Goal: Task Accomplishment & Management: Use online tool/utility

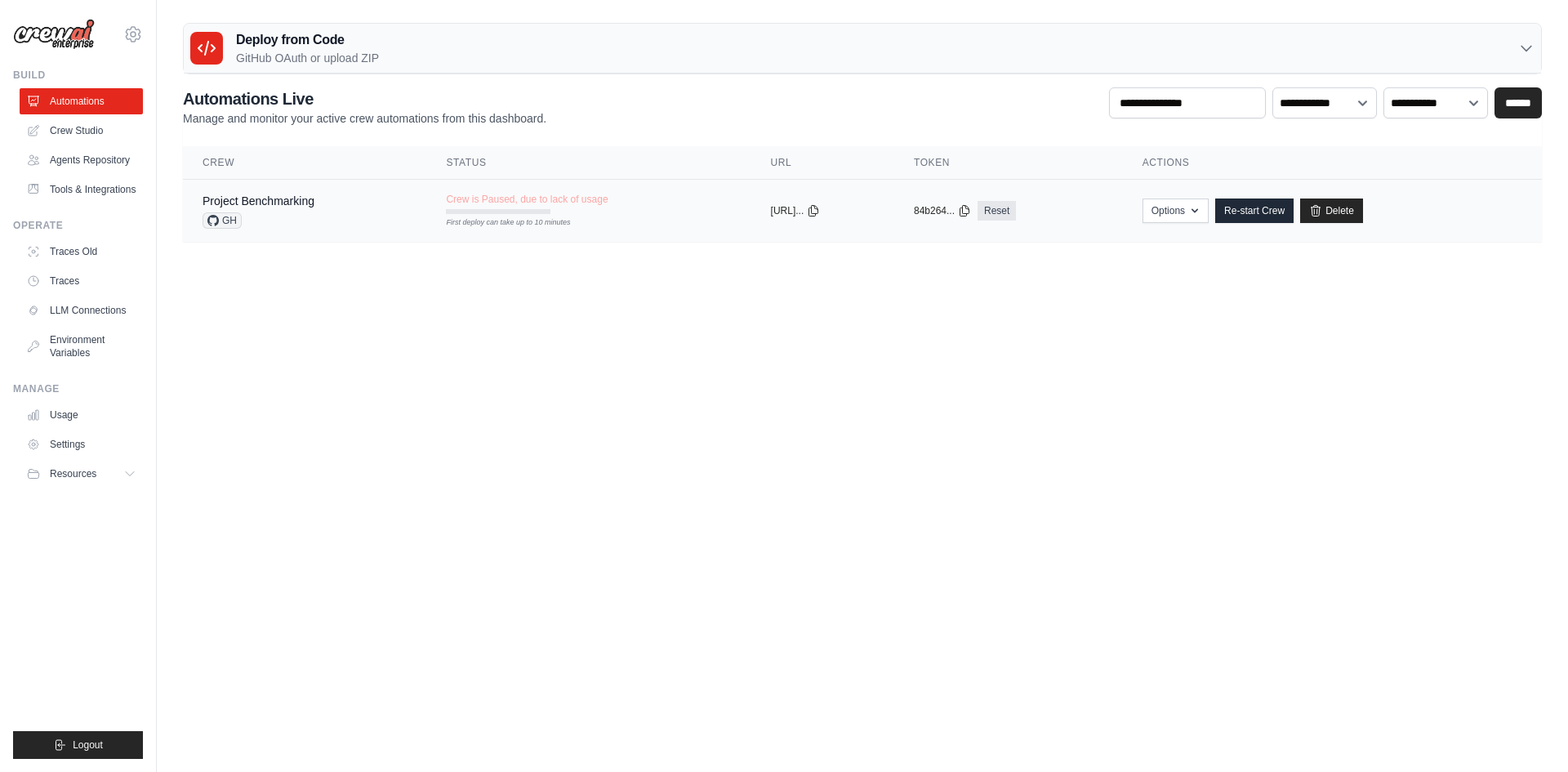
click at [534, 215] on td "Crew is Paused, due to lack of usage First deploy can take up to 10 minutes" at bounding box center [588, 204] width 324 height 48
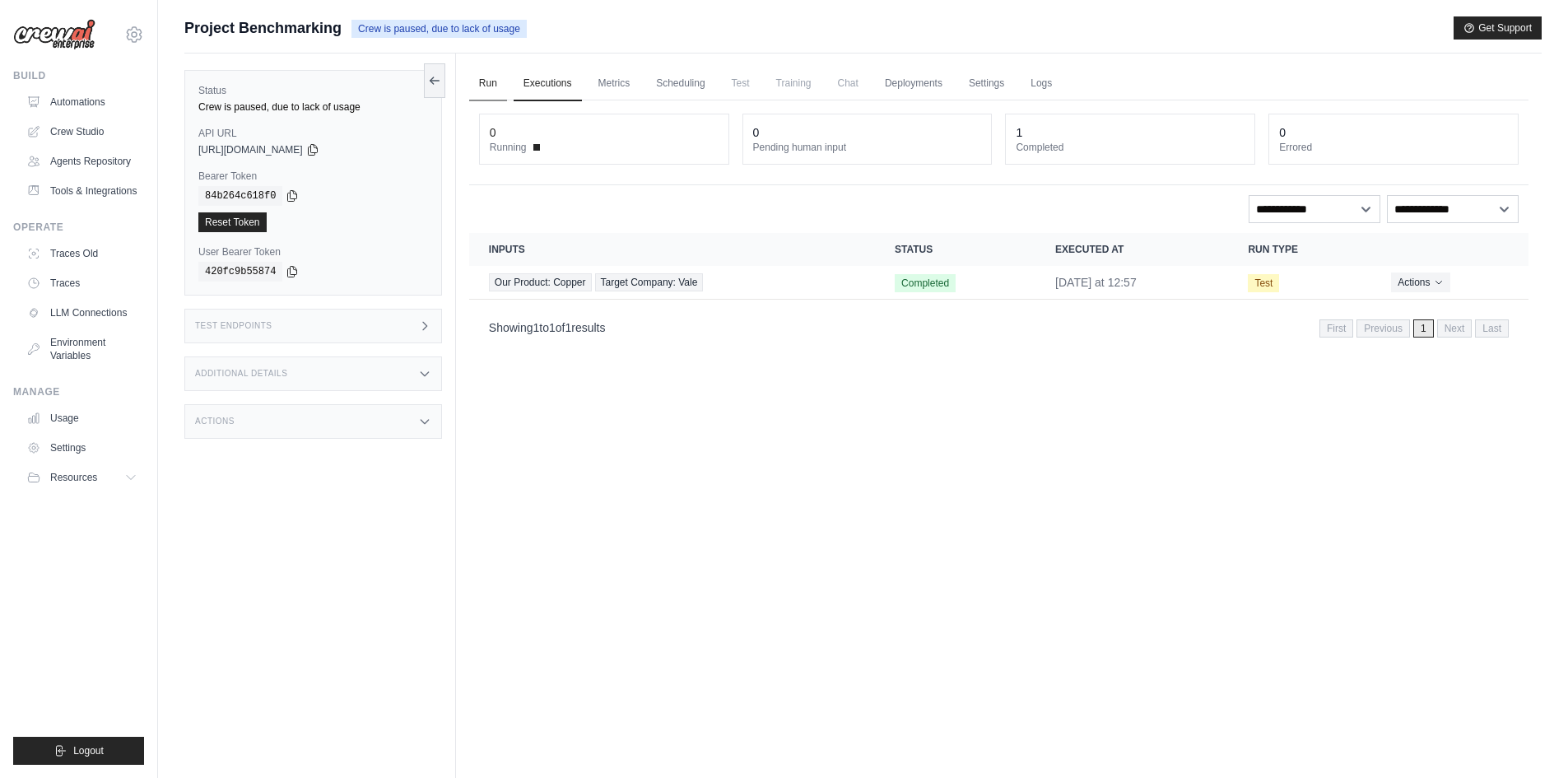
click at [474, 89] on link "Run" at bounding box center [488, 84] width 38 height 35
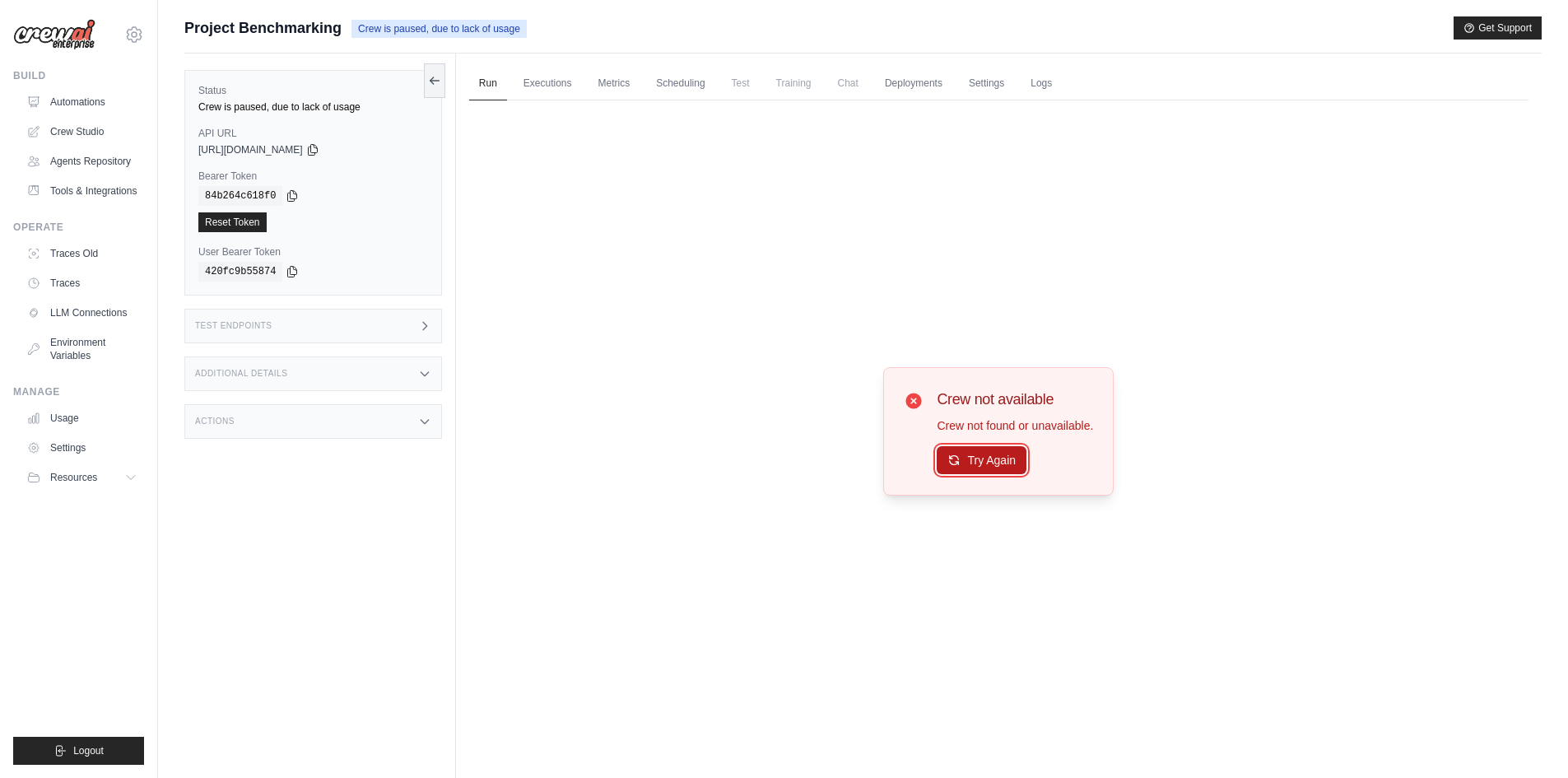
click at [979, 460] on button "Try Again" at bounding box center [981, 460] width 90 height 28
click at [979, 460] on button "Try Again" at bounding box center [981, 461] width 90 height 28
click at [635, 88] on link "Metrics" at bounding box center [615, 84] width 52 height 35
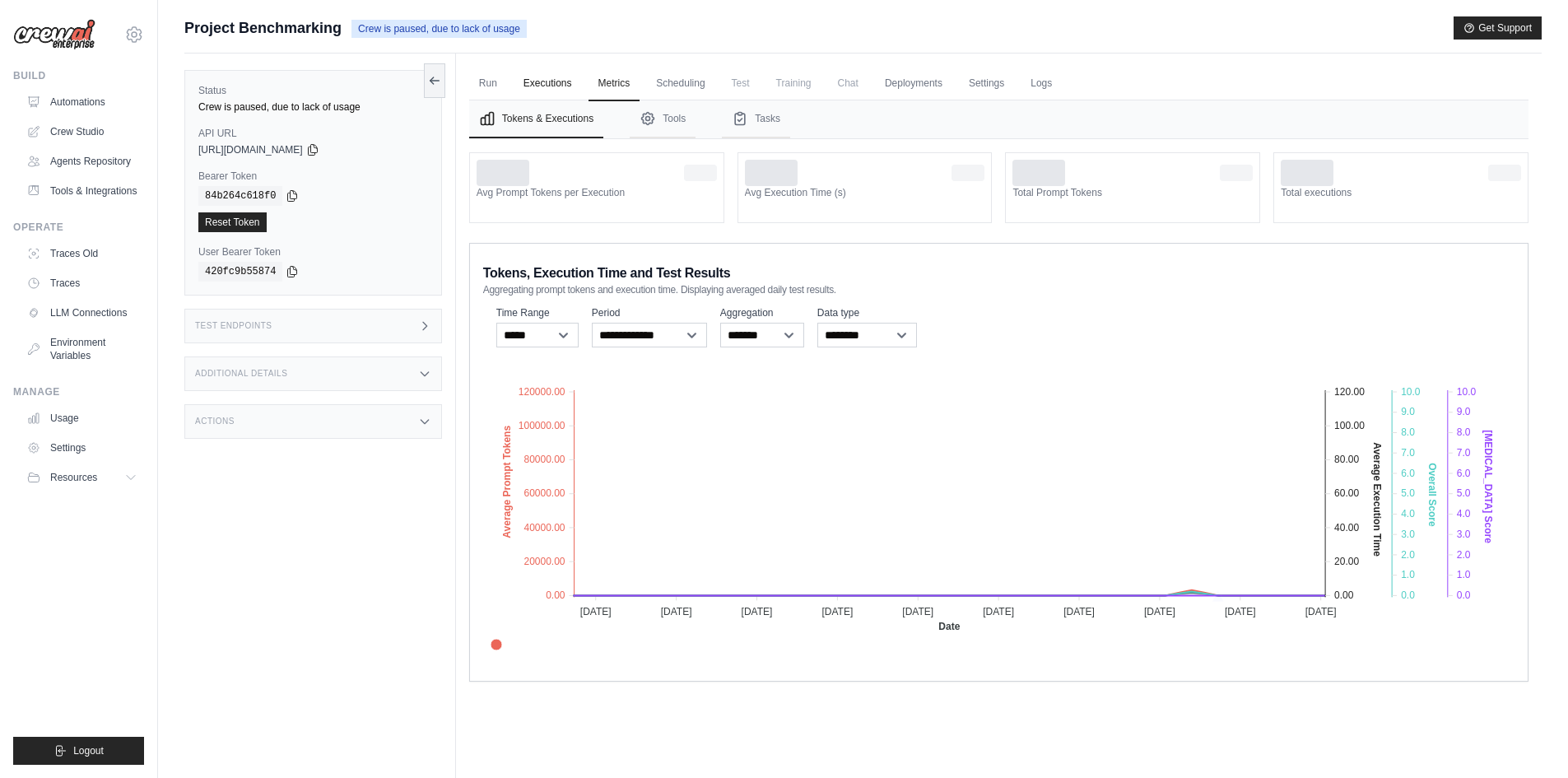
click at [550, 79] on link "Executions" at bounding box center [547, 84] width 68 height 35
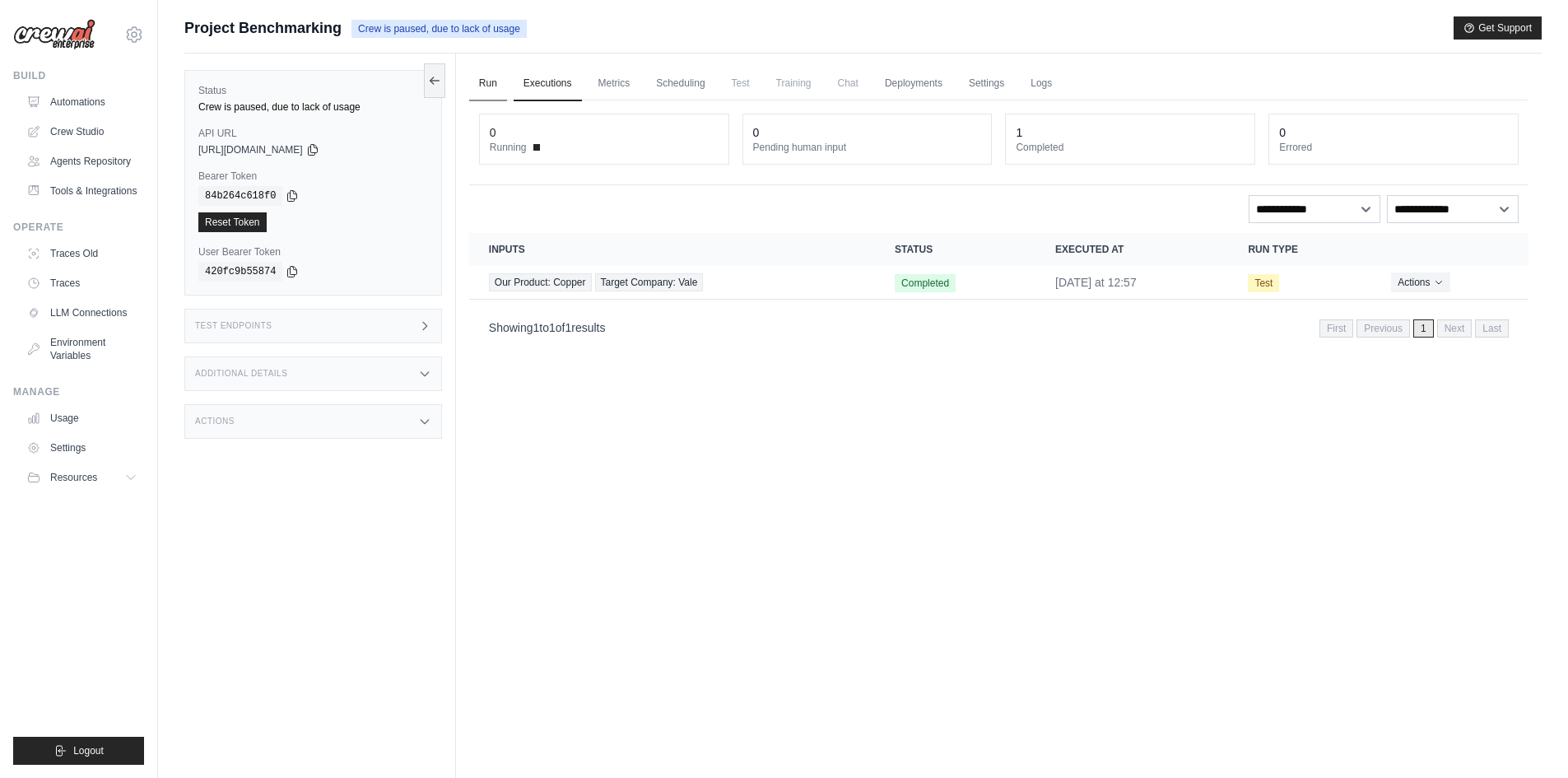
click at [491, 87] on link "Run" at bounding box center [488, 84] width 38 height 35
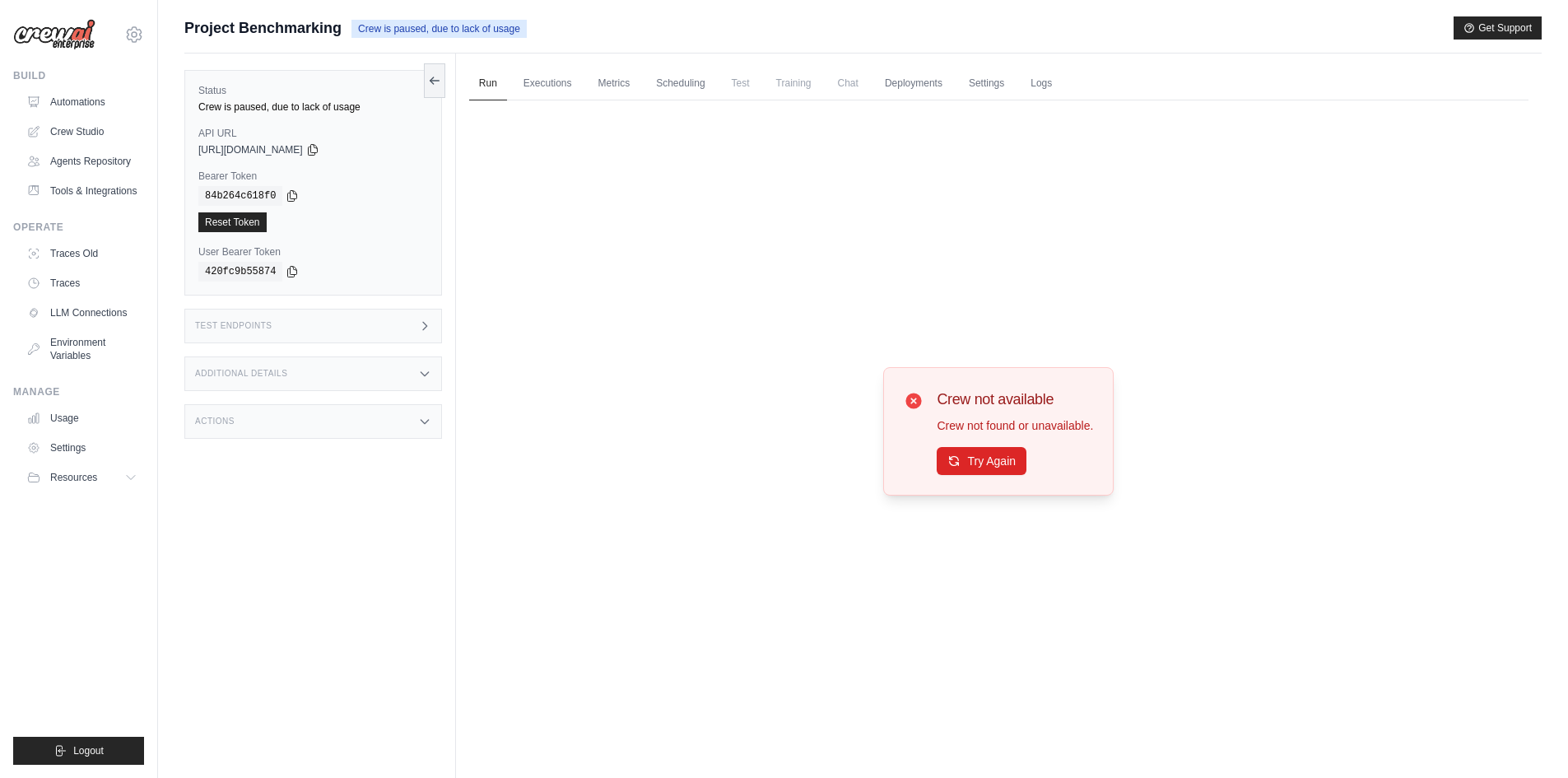
click at [238, 219] on div "copied" at bounding box center [223, 212] width 36 height 20
click at [237, 220] on div "copied" at bounding box center [223, 212] width 36 height 20
click at [970, 464] on button "Try Again" at bounding box center [981, 460] width 90 height 28
click at [970, 464] on button "Try Again" at bounding box center [981, 461] width 90 height 28
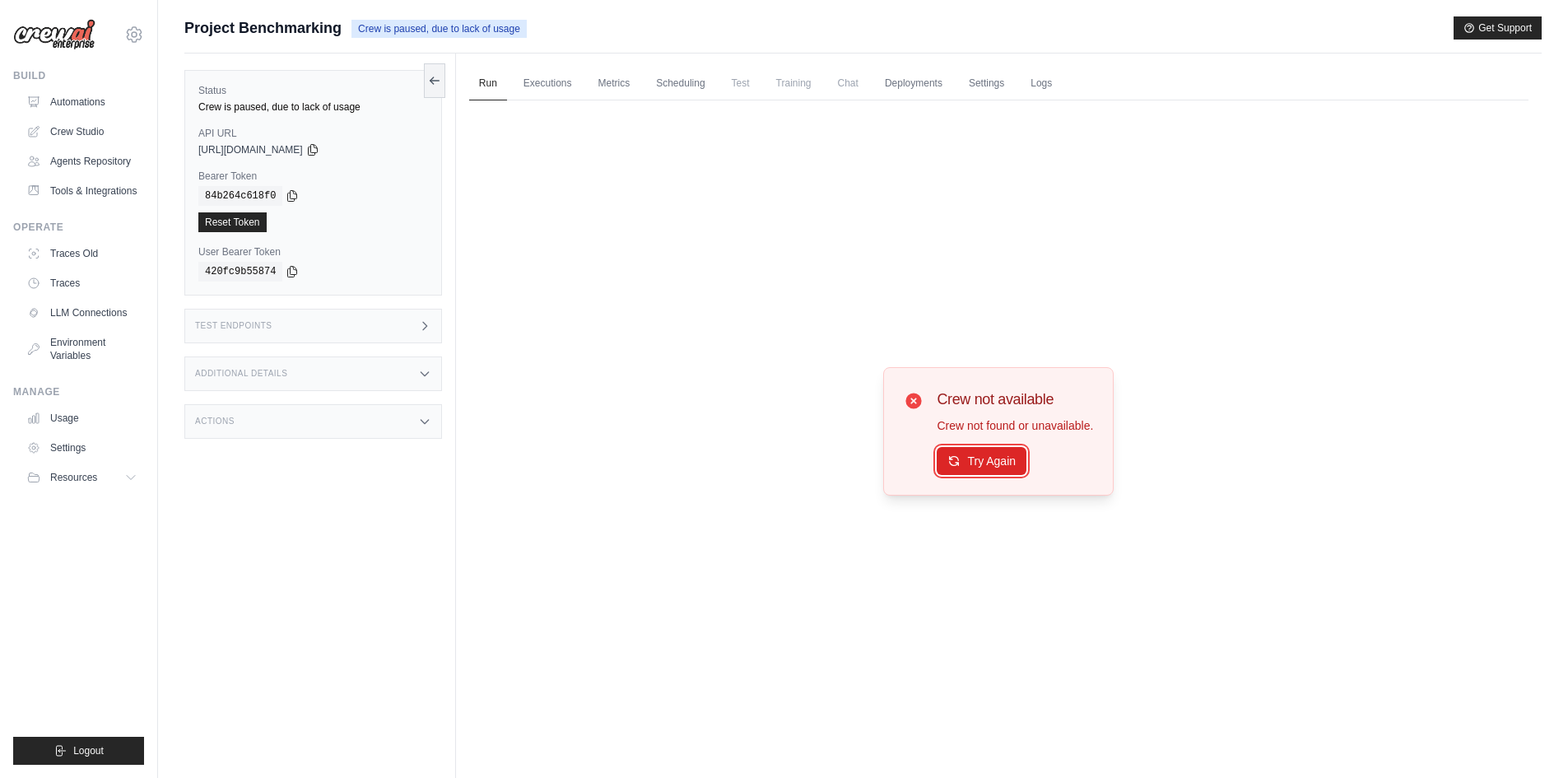
click at [970, 464] on button "Try Again" at bounding box center [981, 461] width 90 height 28
click at [547, 83] on link "Executions" at bounding box center [547, 84] width 68 height 35
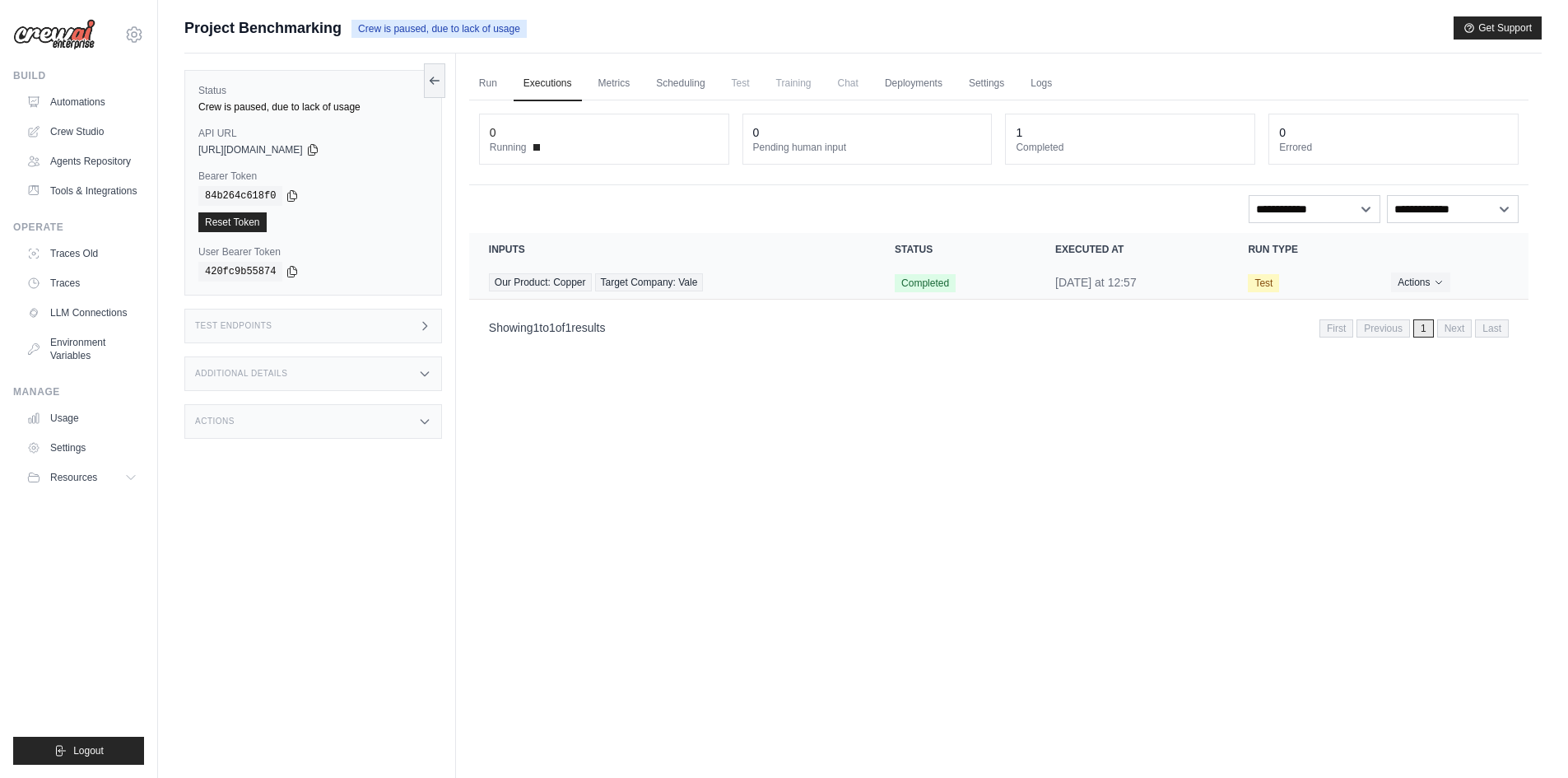
click at [929, 282] on span "Completed" at bounding box center [925, 282] width 61 height 18
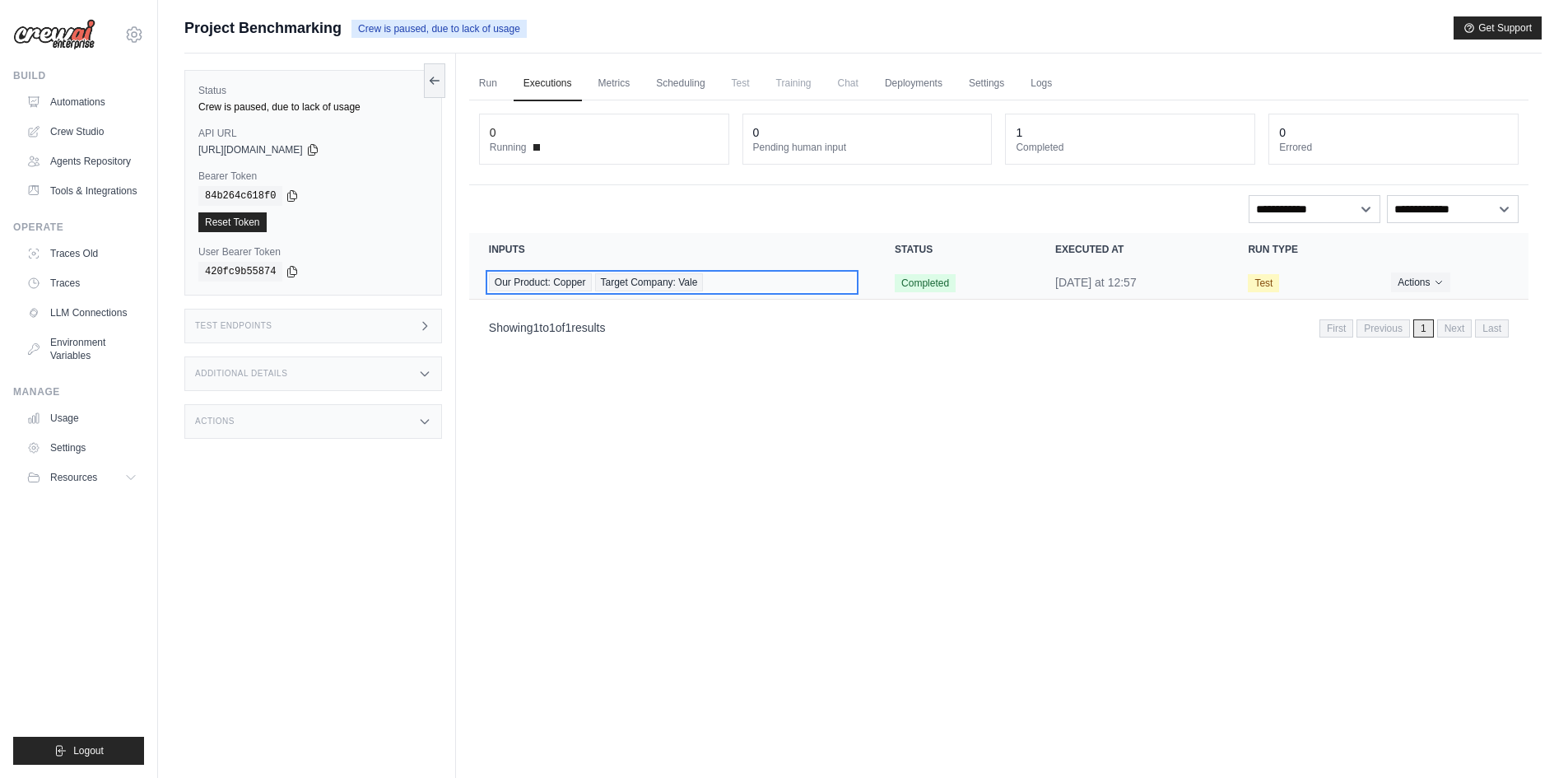
click at [526, 284] on span "Our Product: Copper" at bounding box center [540, 282] width 103 height 18
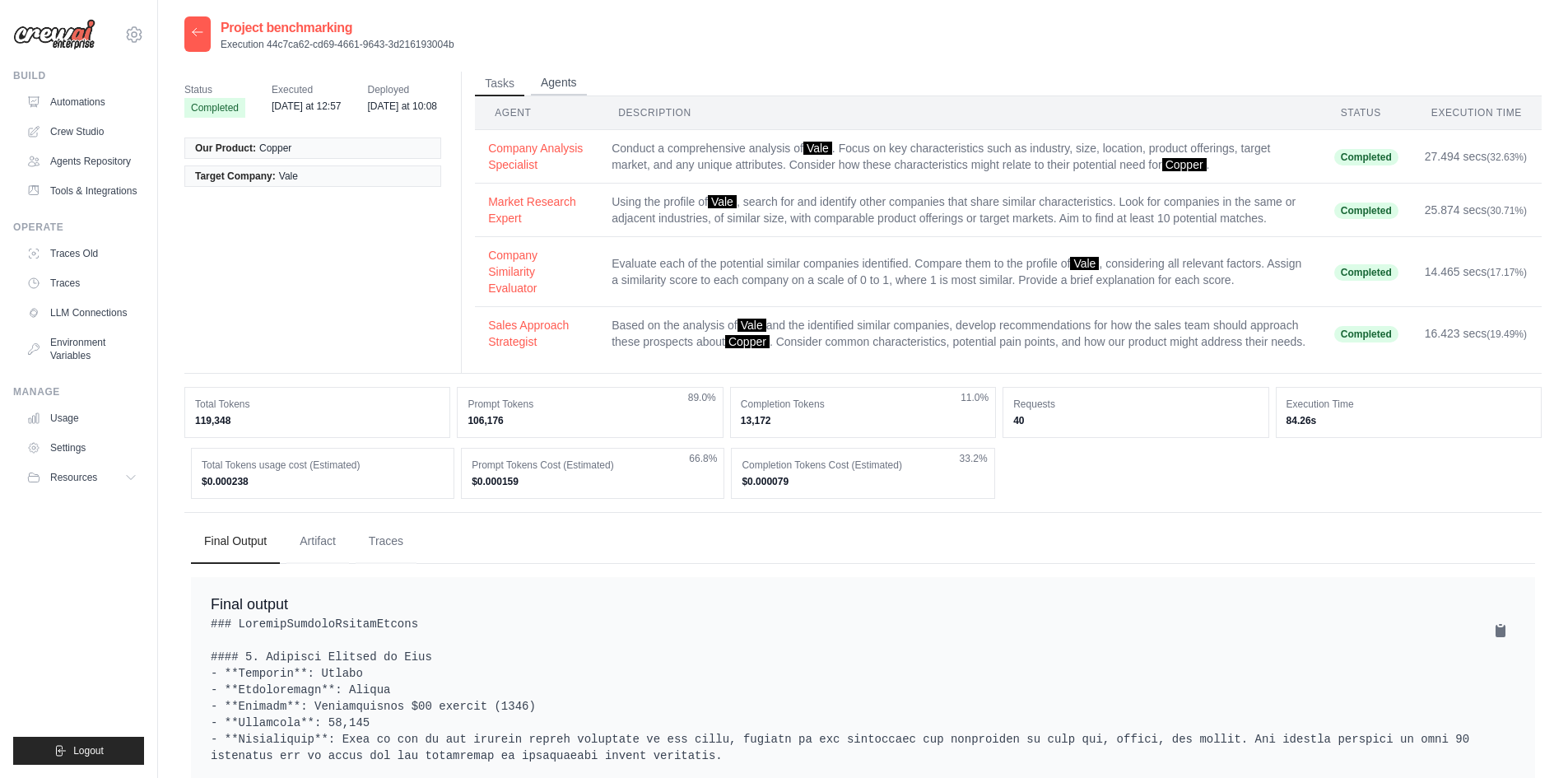
click at [568, 87] on button "Agents" at bounding box center [559, 83] width 56 height 25
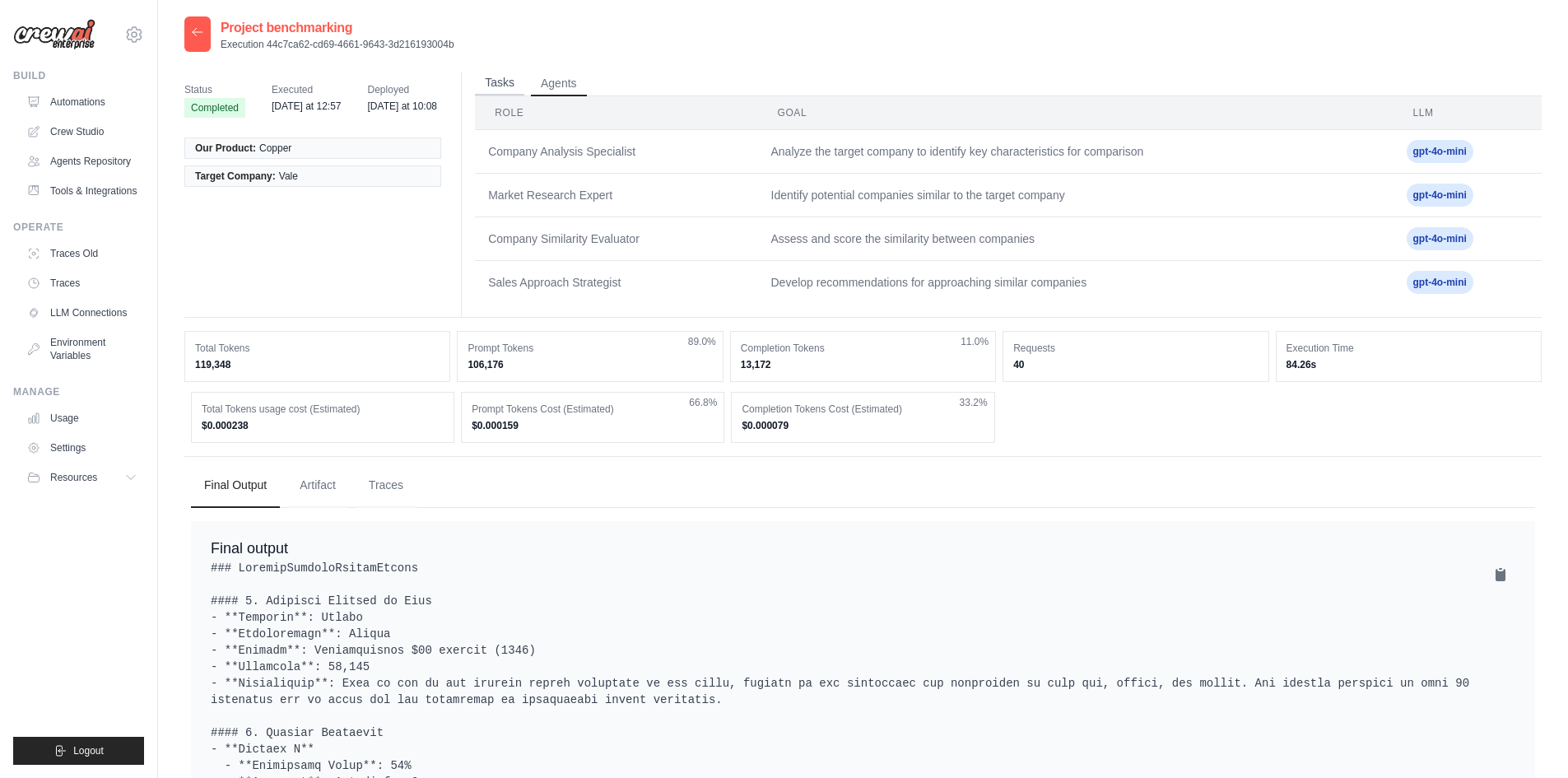
click at [491, 88] on button "Tasks" at bounding box center [499, 83] width 49 height 25
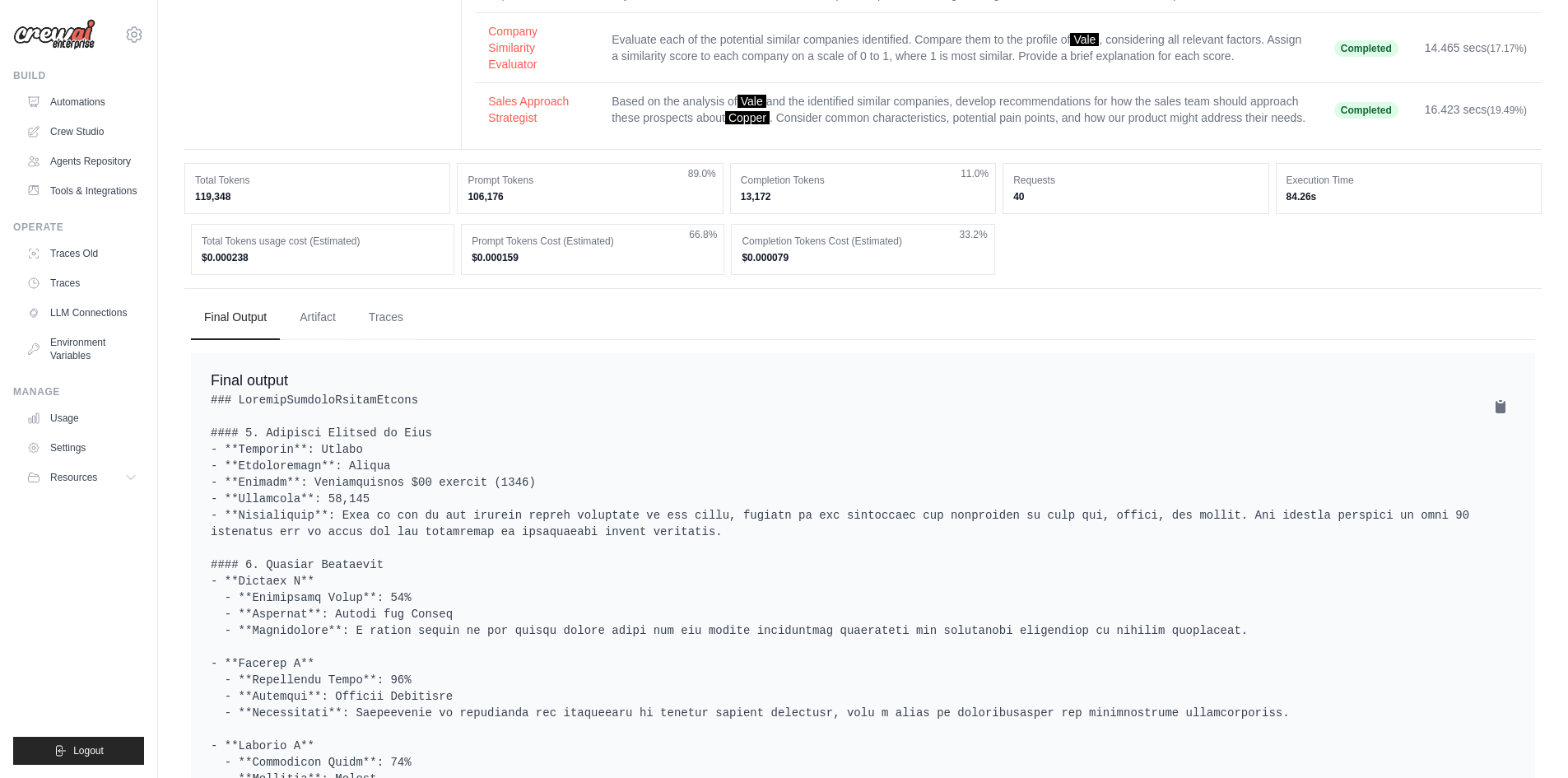
scroll to position [247, 0]
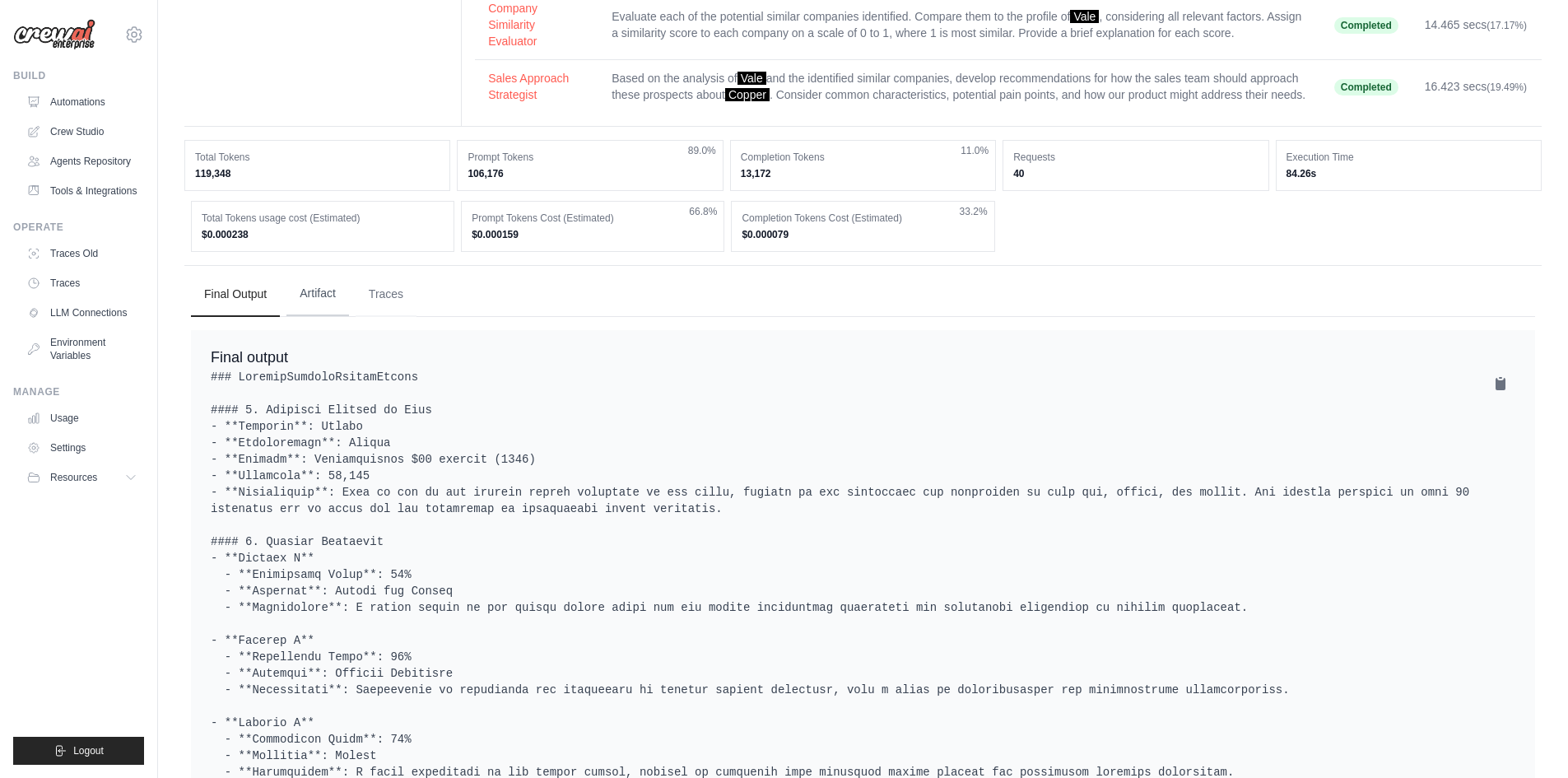
click at [332, 309] on button "Artifact" at bounding box center [317, 294] width 63 height 44
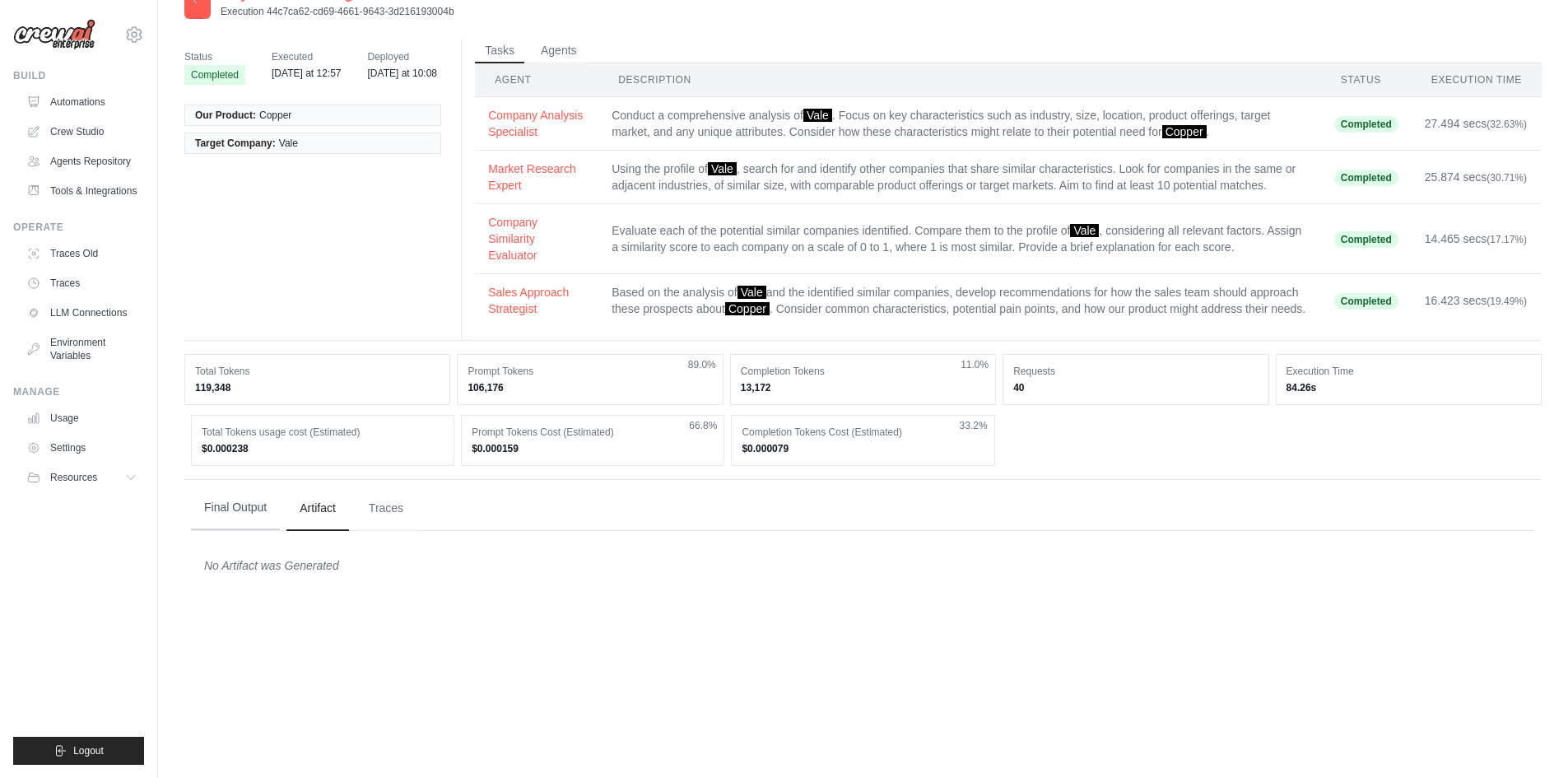
click at [252, 526] on button "Final Output" at bounding box center [235, 508] width 89 height 44
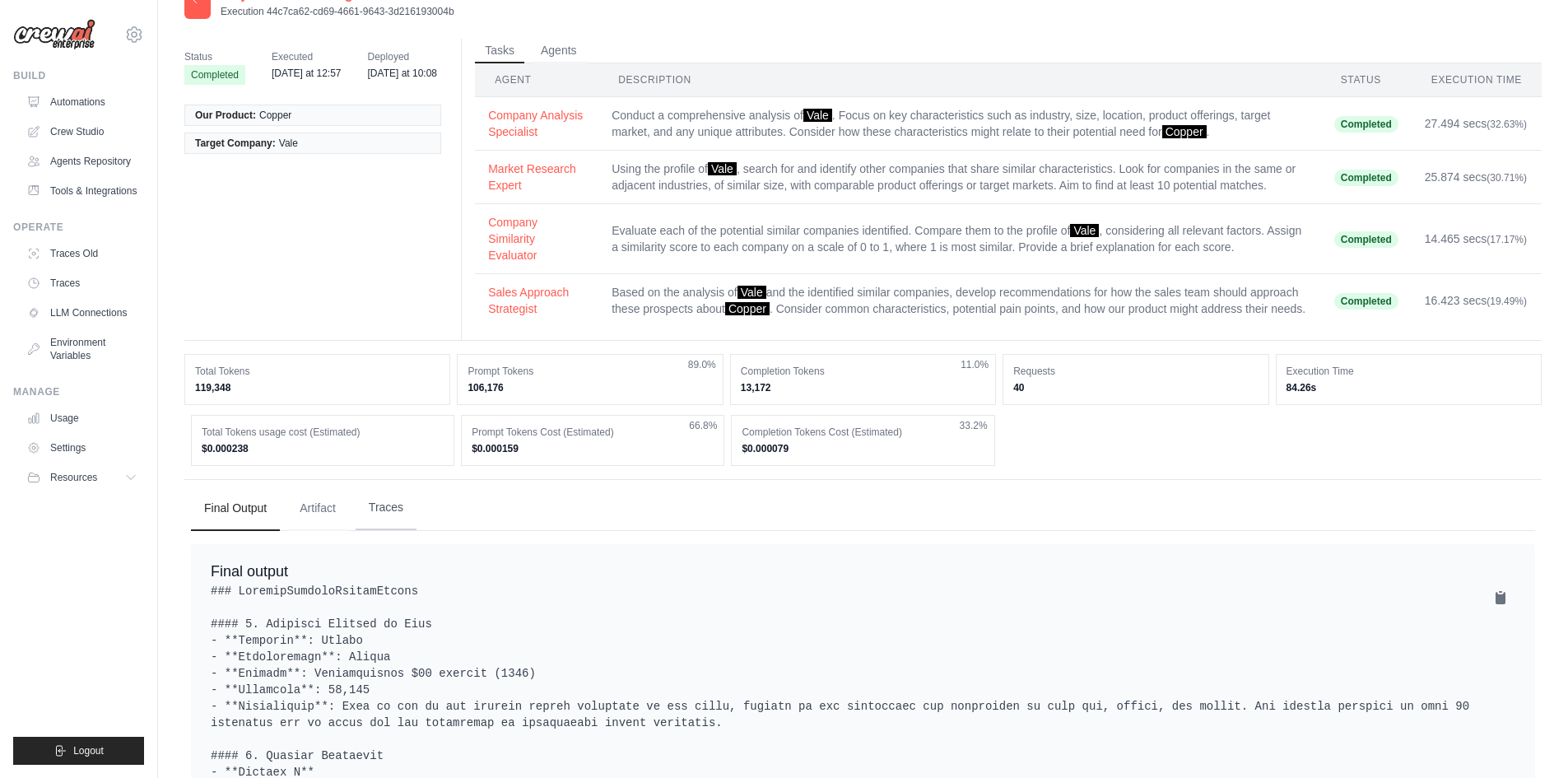
click at [385, 528] on button "Traces" at bounding box center [385, 508] width 61 height 44
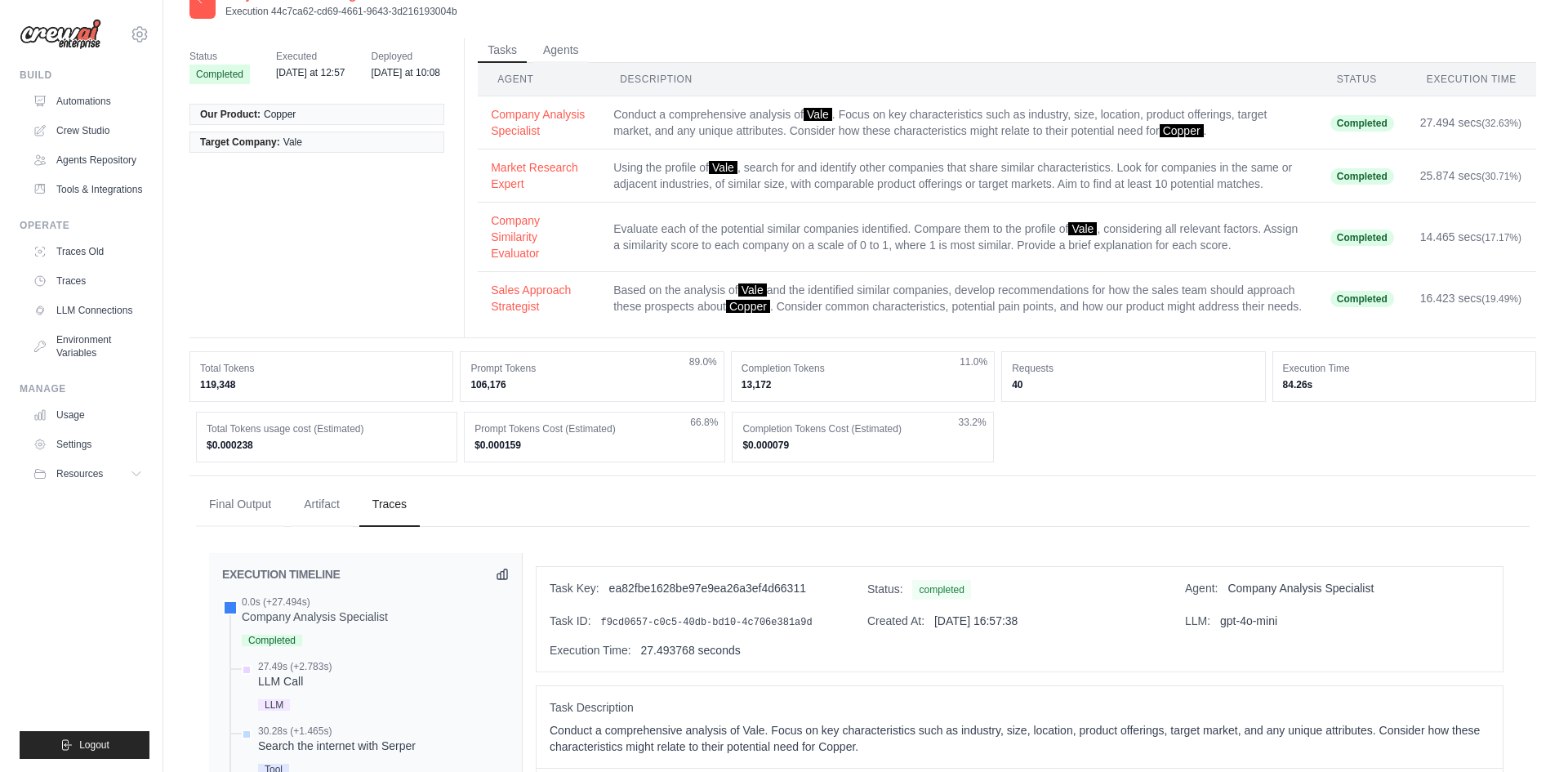
scroll to position [0, 0]
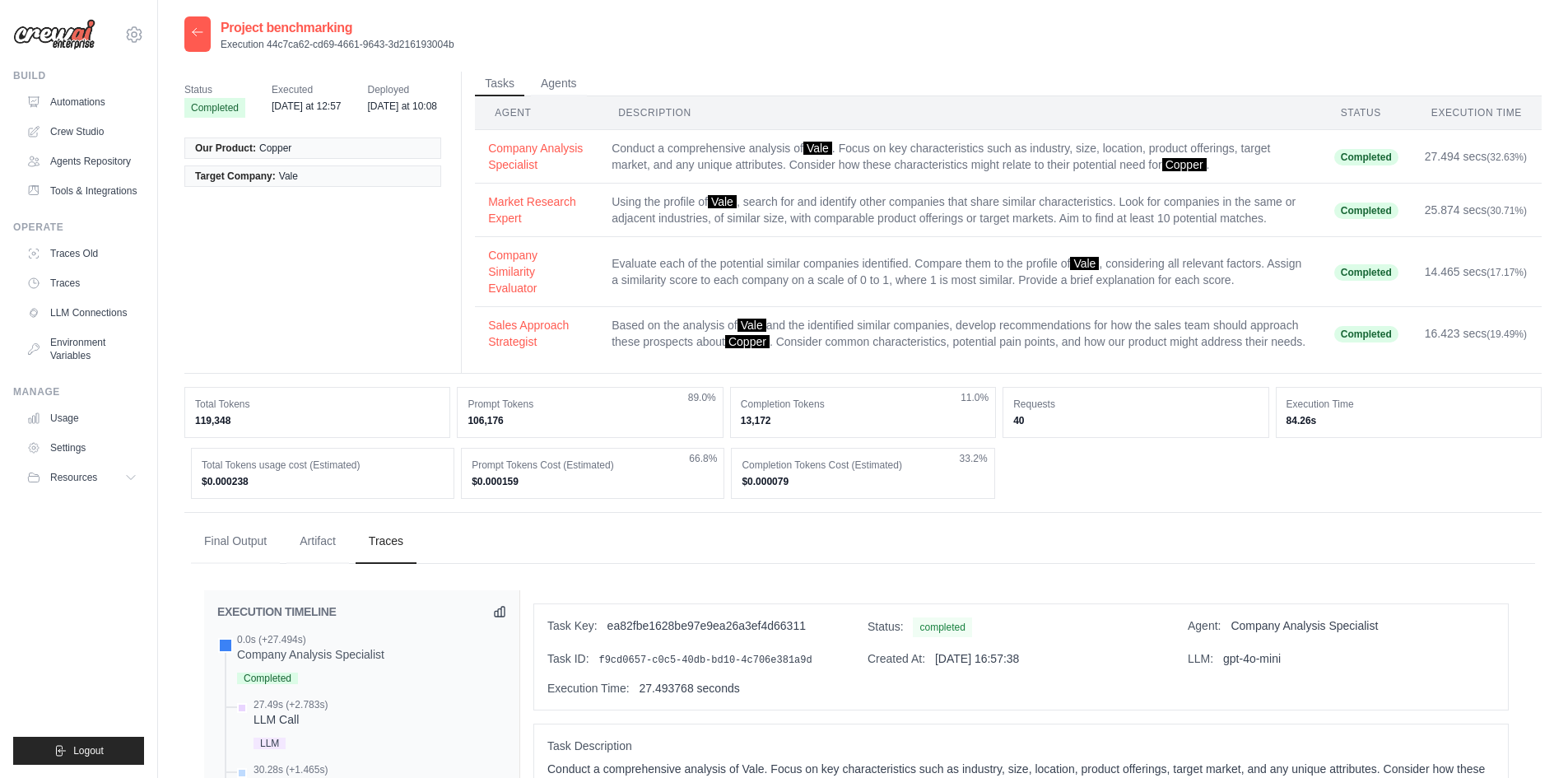
click at [550, 149] on button "Company Analysis Specialist" at bounding box center [537, 156] width 97 height 33
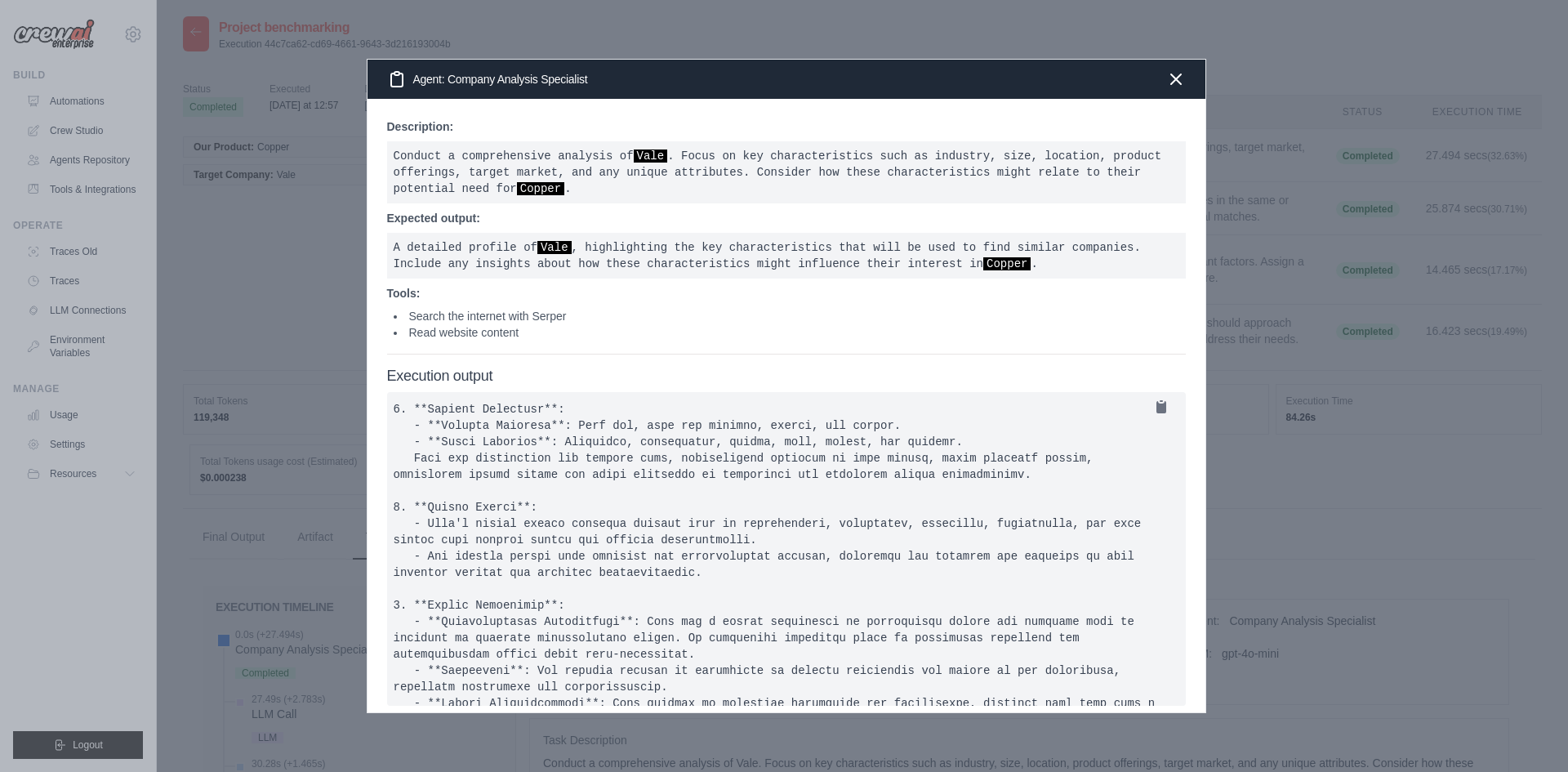
scroll to position [245, 0]
click at [1181, 79] on icon "button" at bounding box center [1176, 78] width 20 height 20
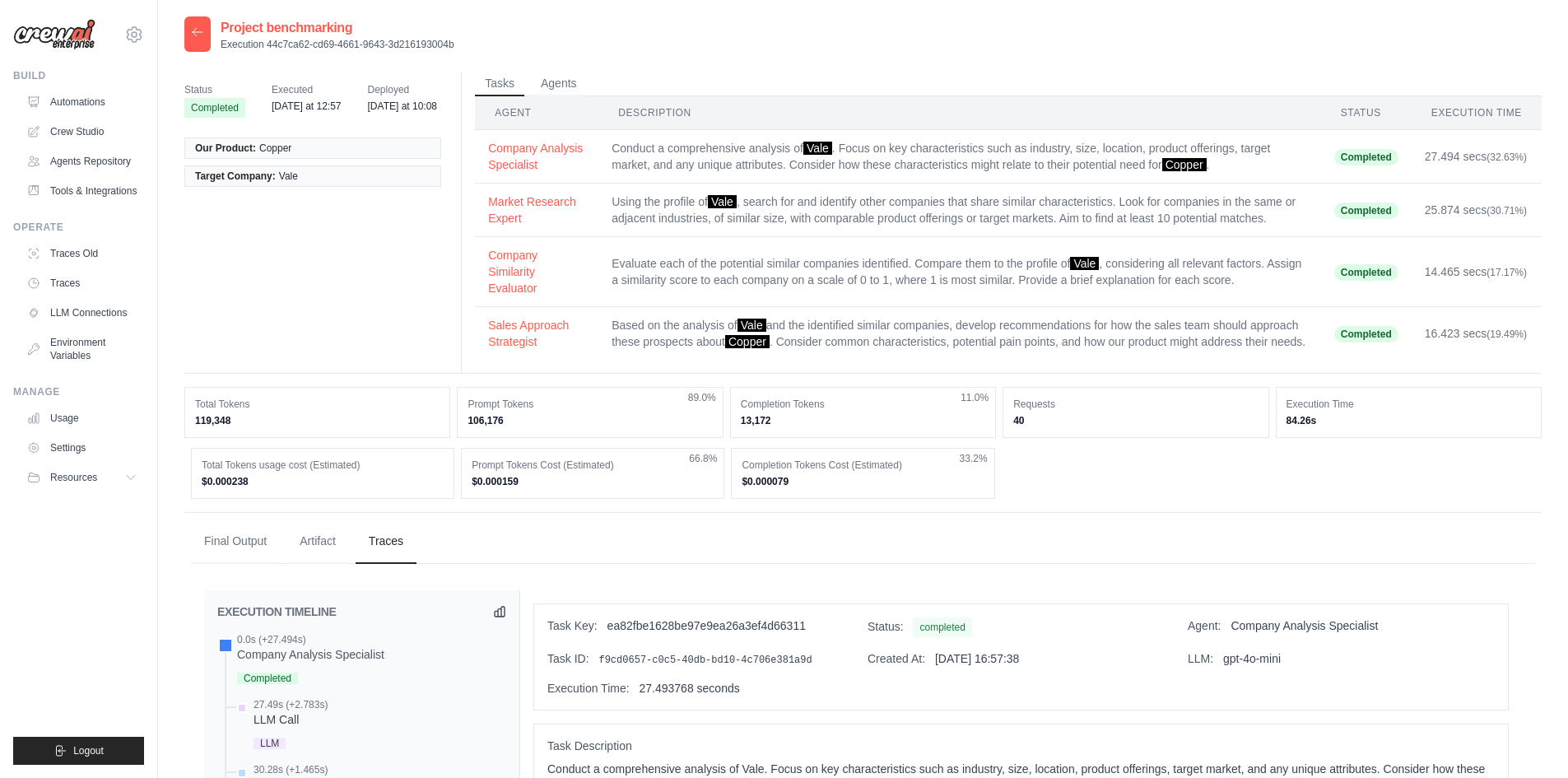
click at [195, 34] on icon at bounding box center [198, 32] width 13 height 13
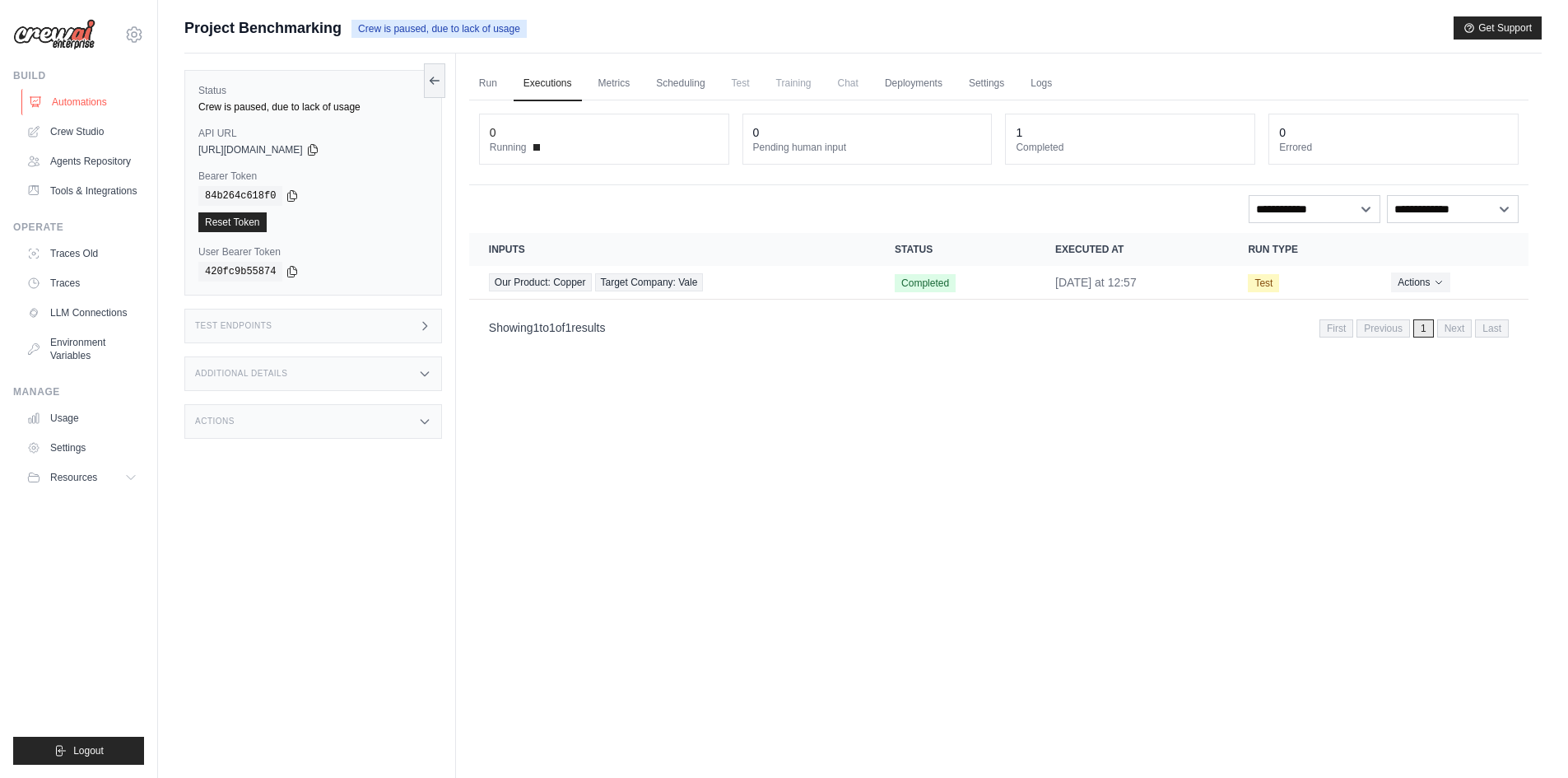
click at [93, 96] on link "Automations" at bounding box center [83, 101] width 124 height 26
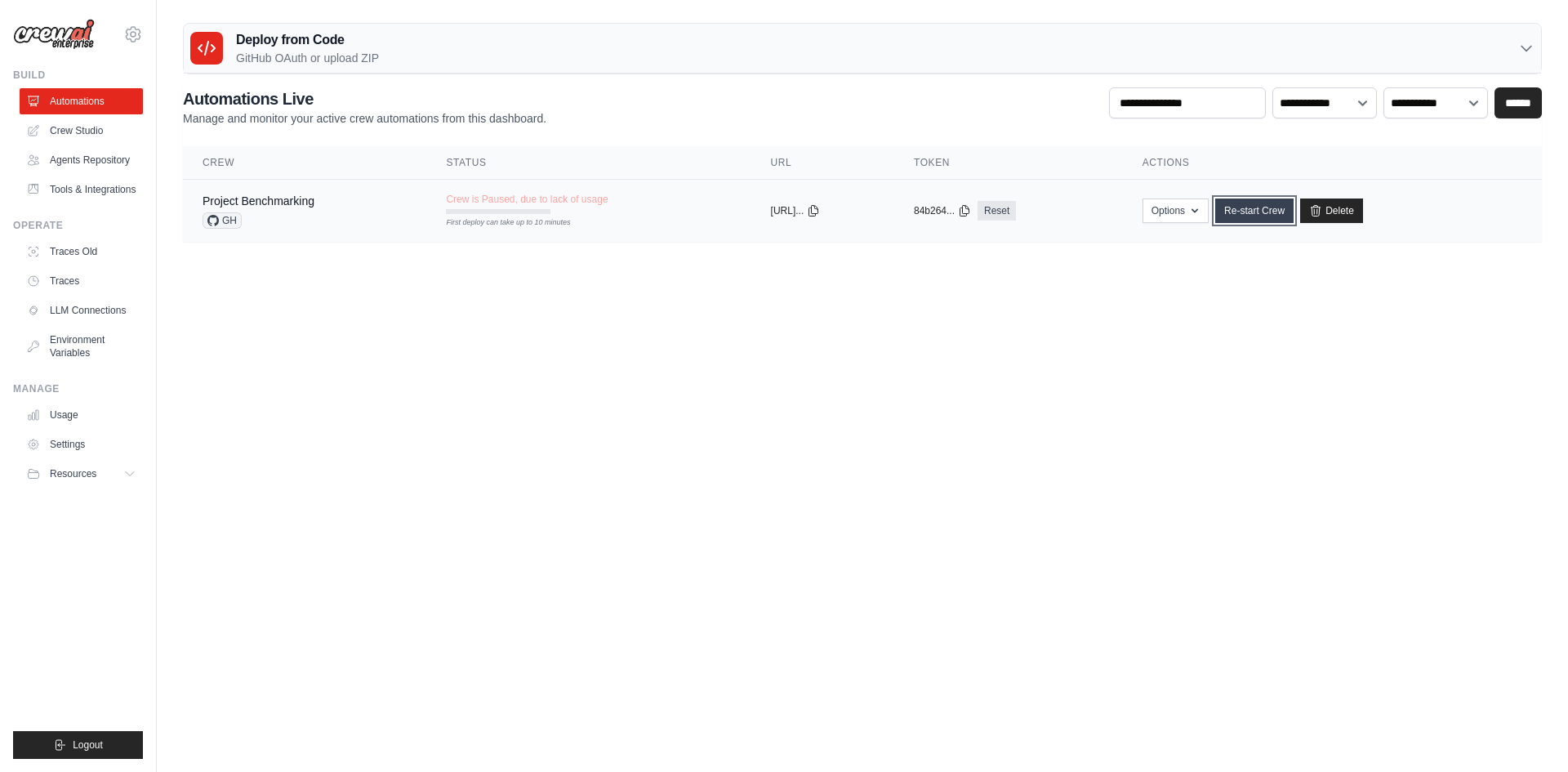
click at [1272, 216] on link "Re-start Crew" at bounding box center [1254, 211] width 78 height 25
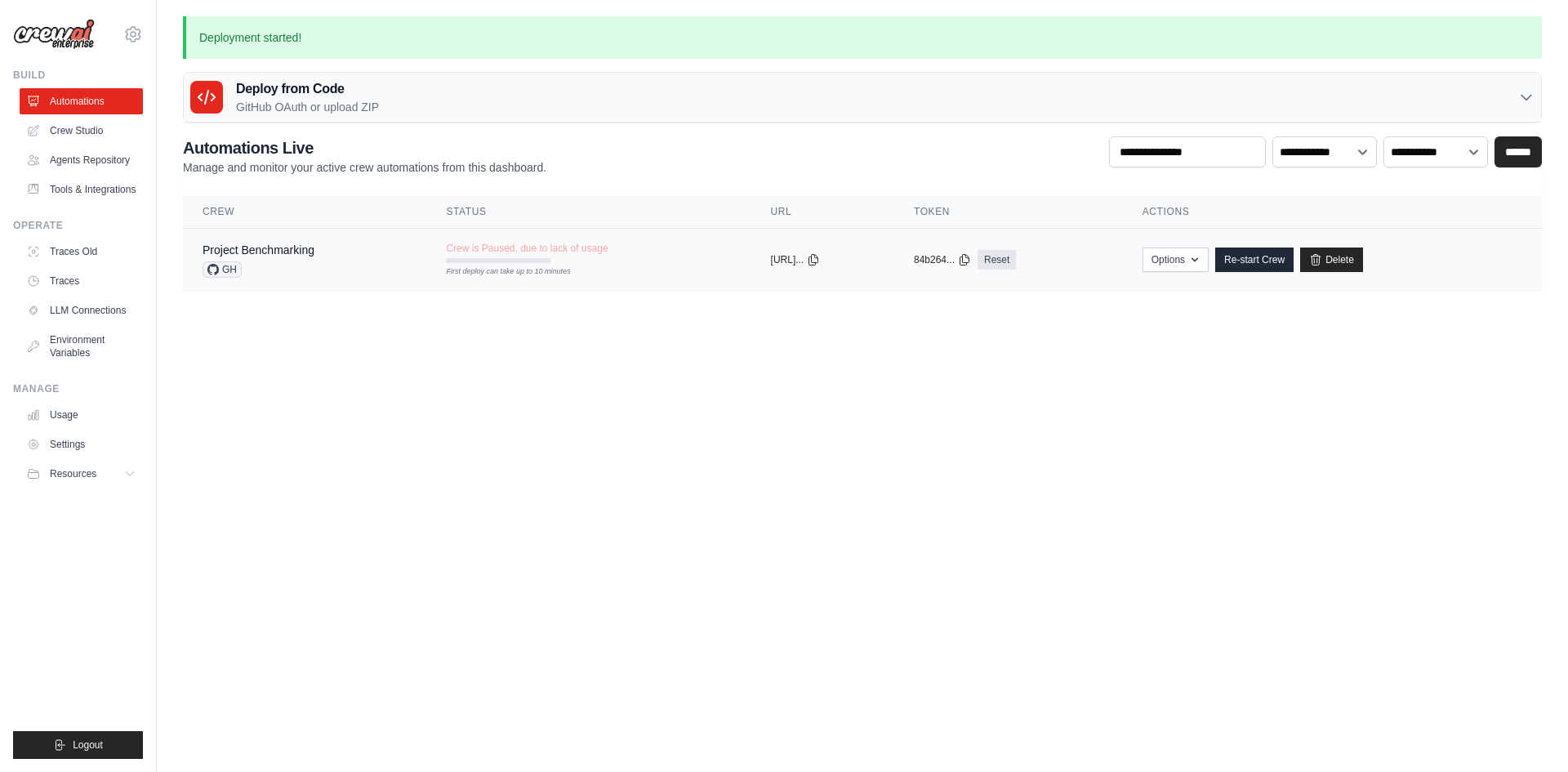
click at [252, 256] on div "Project Benchmarking" at bounding box center [258, 250] width 112 height 16
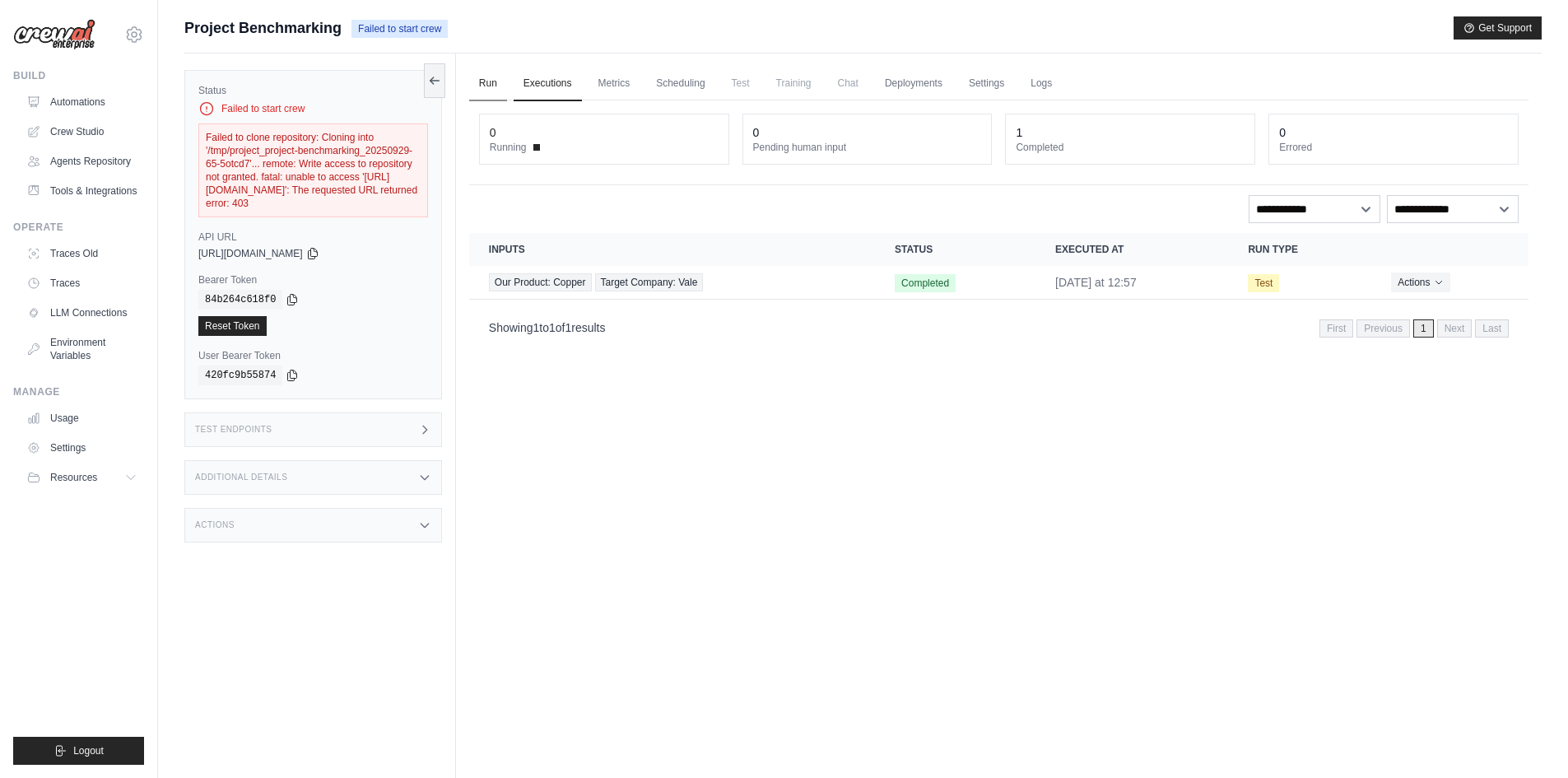
click at [485, 82] on link "Run" at bounding box center [488, 84] width 38 height 35
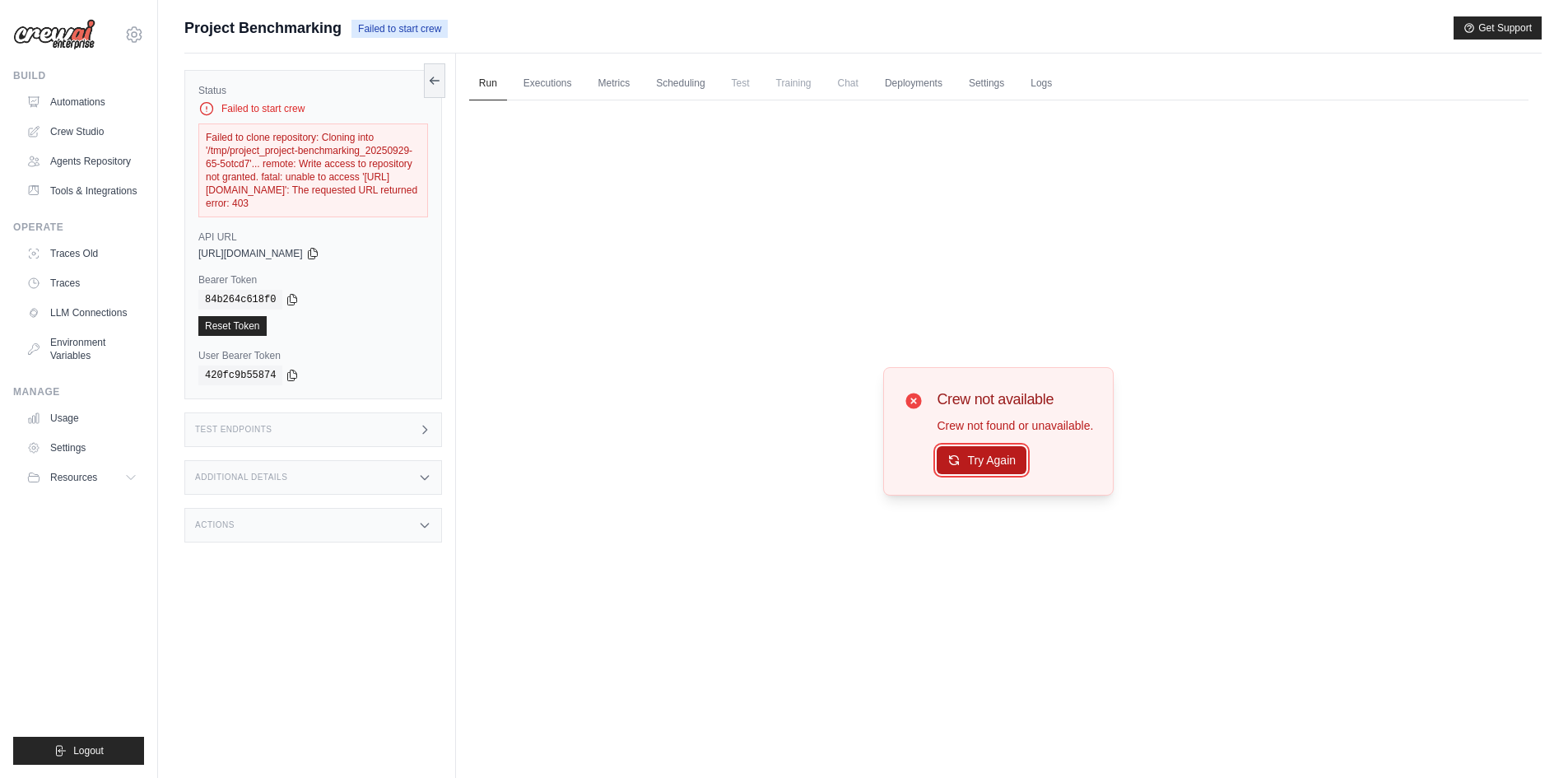
click at [988, 464] on button "Try Again" at bounding box center [981, 460] width 90 height 28
click at [550, 74] on link "Executions" at bounding box center [547, 84] width 68 height 35
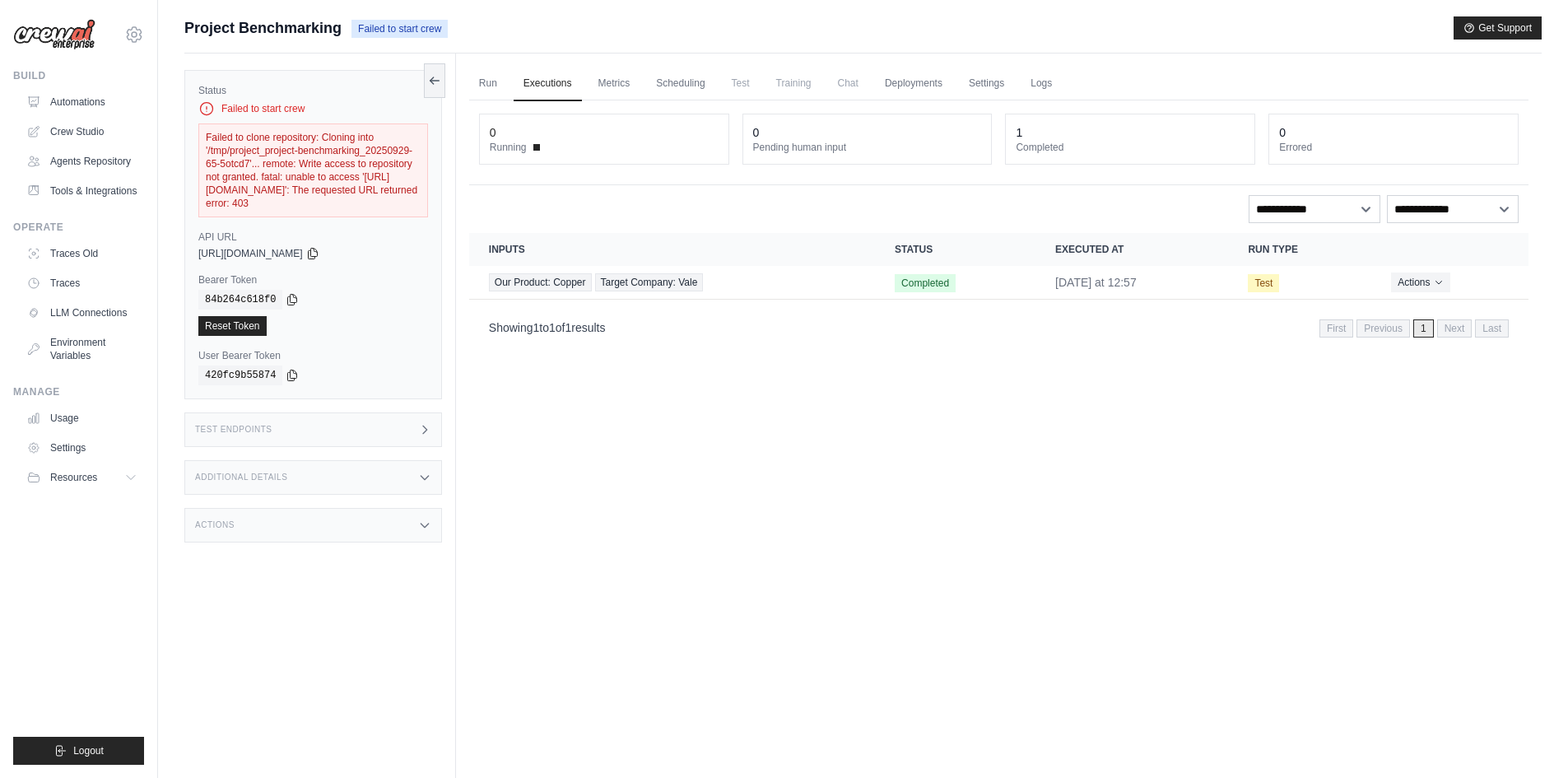
click at [393, 29] on span "Failed to start crew" at bounding box center [400, 29] width 96 height 18
click at [73, 133] on link "Crew Studio" at bounding box center [83, 131] width 124 height 26
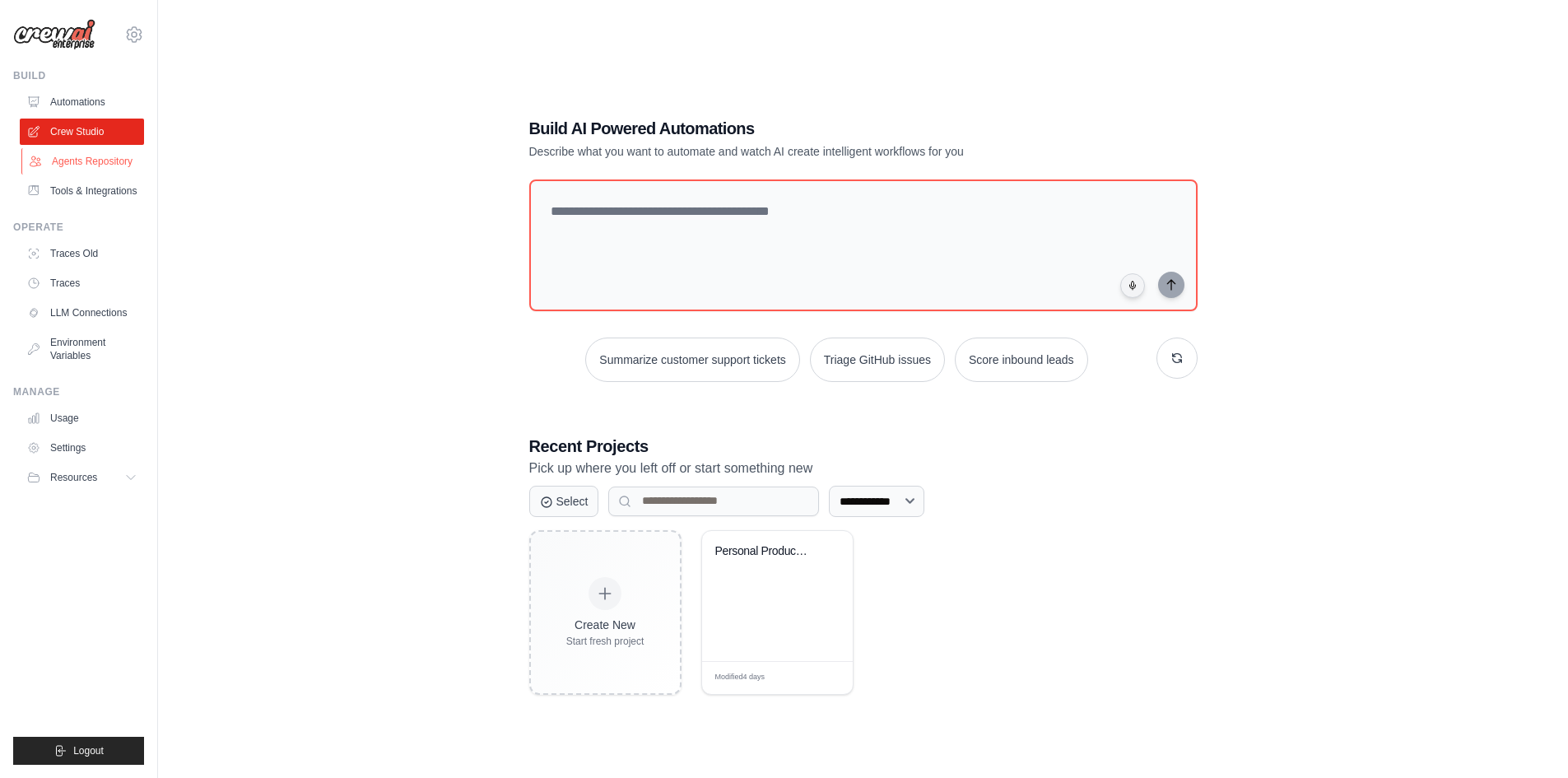
click at [99, 157] on link "Agents Repository" at bounding box center [83, 161] width 124 height 26
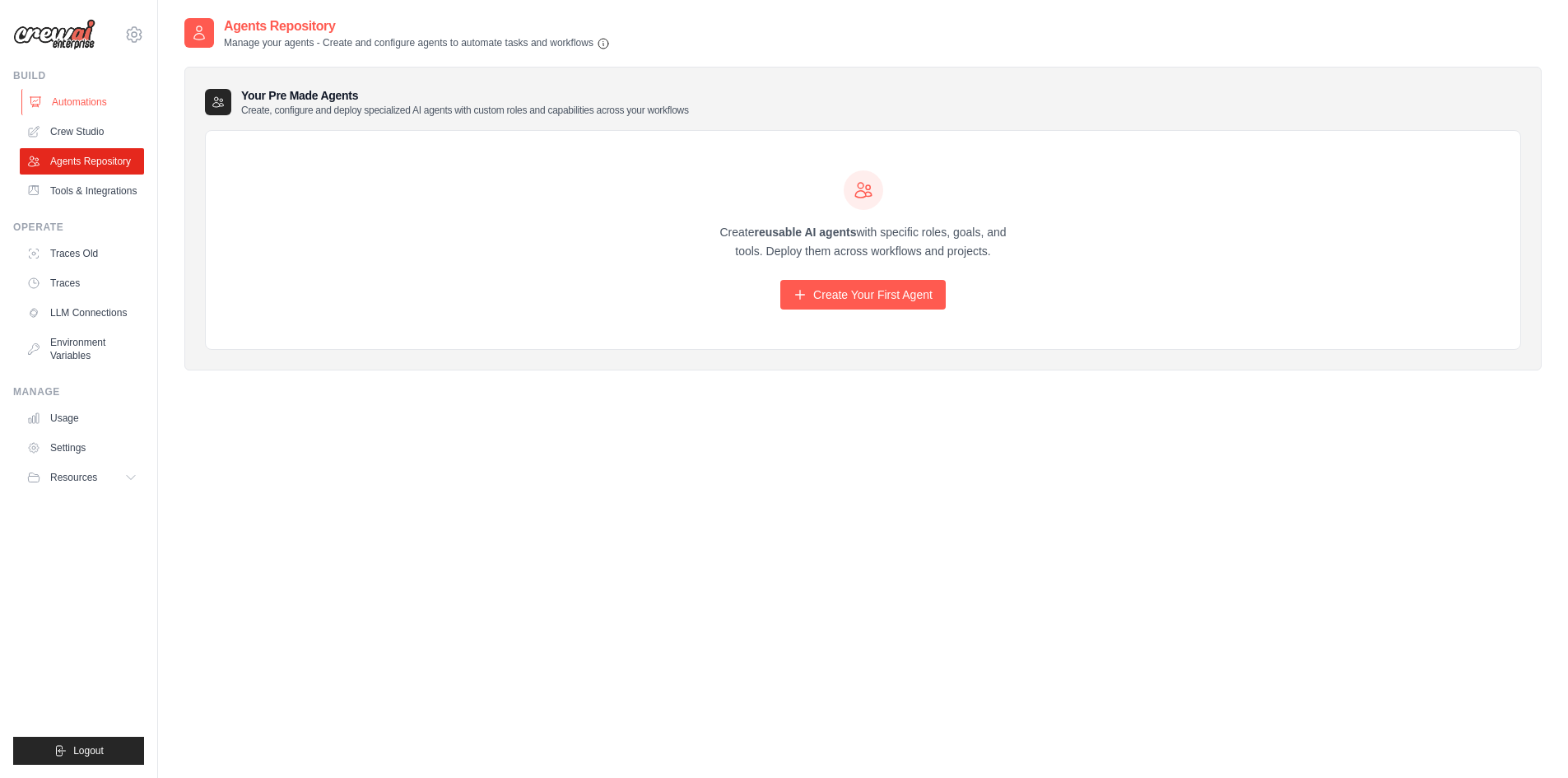
click at [74, 96] on link "Automations" at bounding box center [83, 101] width 124 height 26
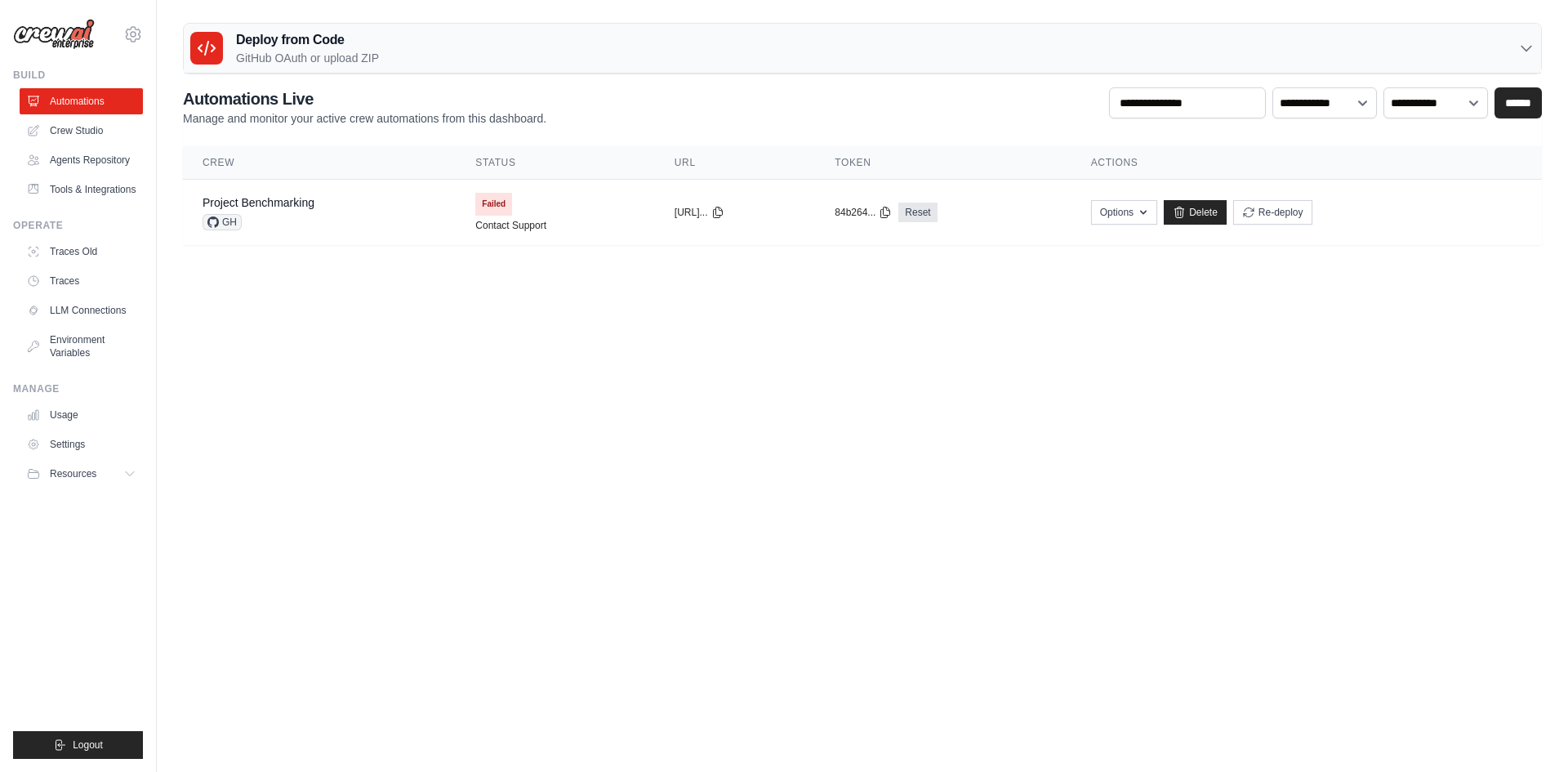
click at [64, 38] on img at bounding box center [54, 34] width 81 height 31
click at [87, 312] on link "LLM Connections" at bounding box center [82, 310] width 123 height 26
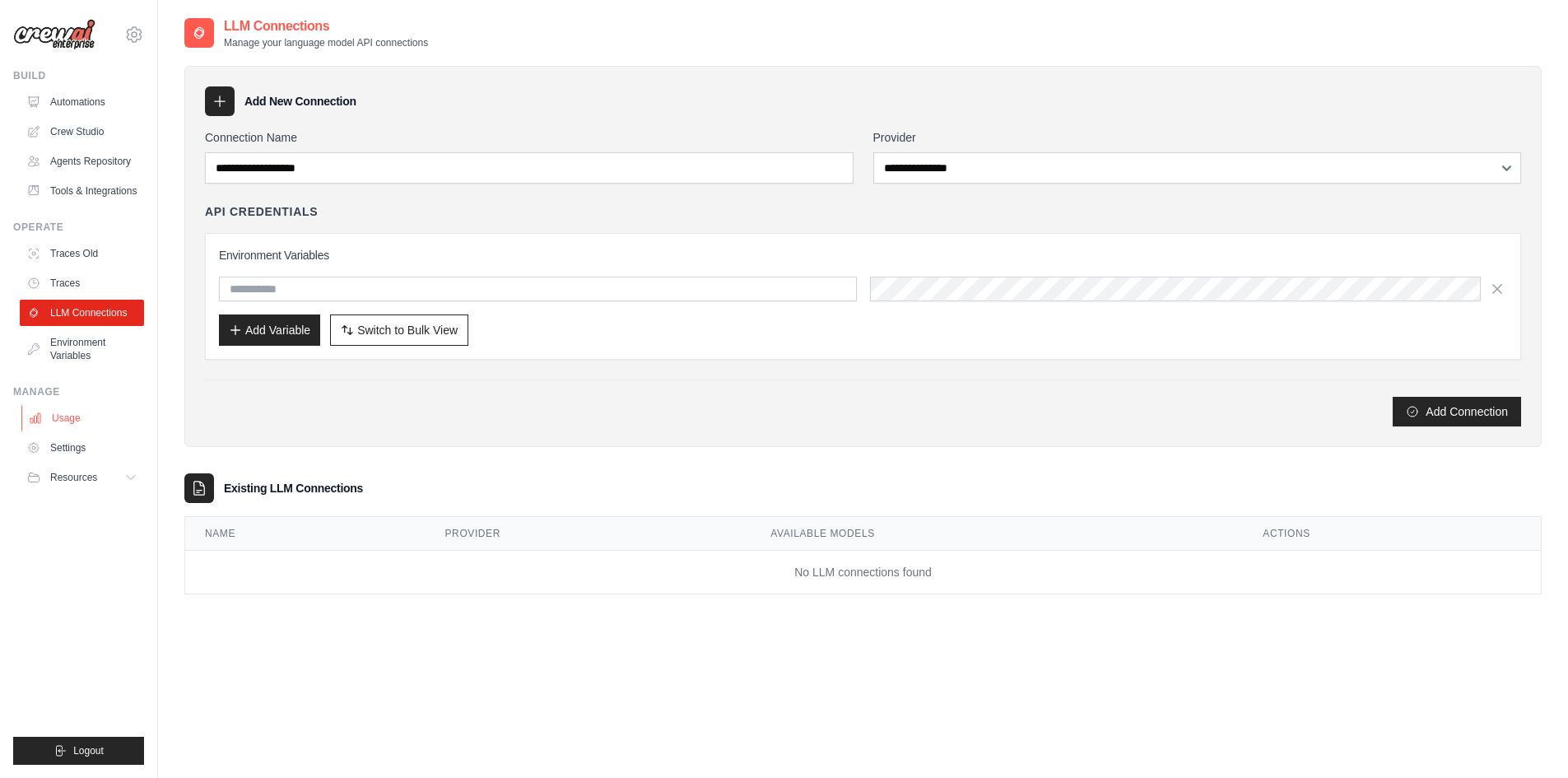
click at [81, 421] on link "Usage" at bounding box center [83, 417] width 124 height 26
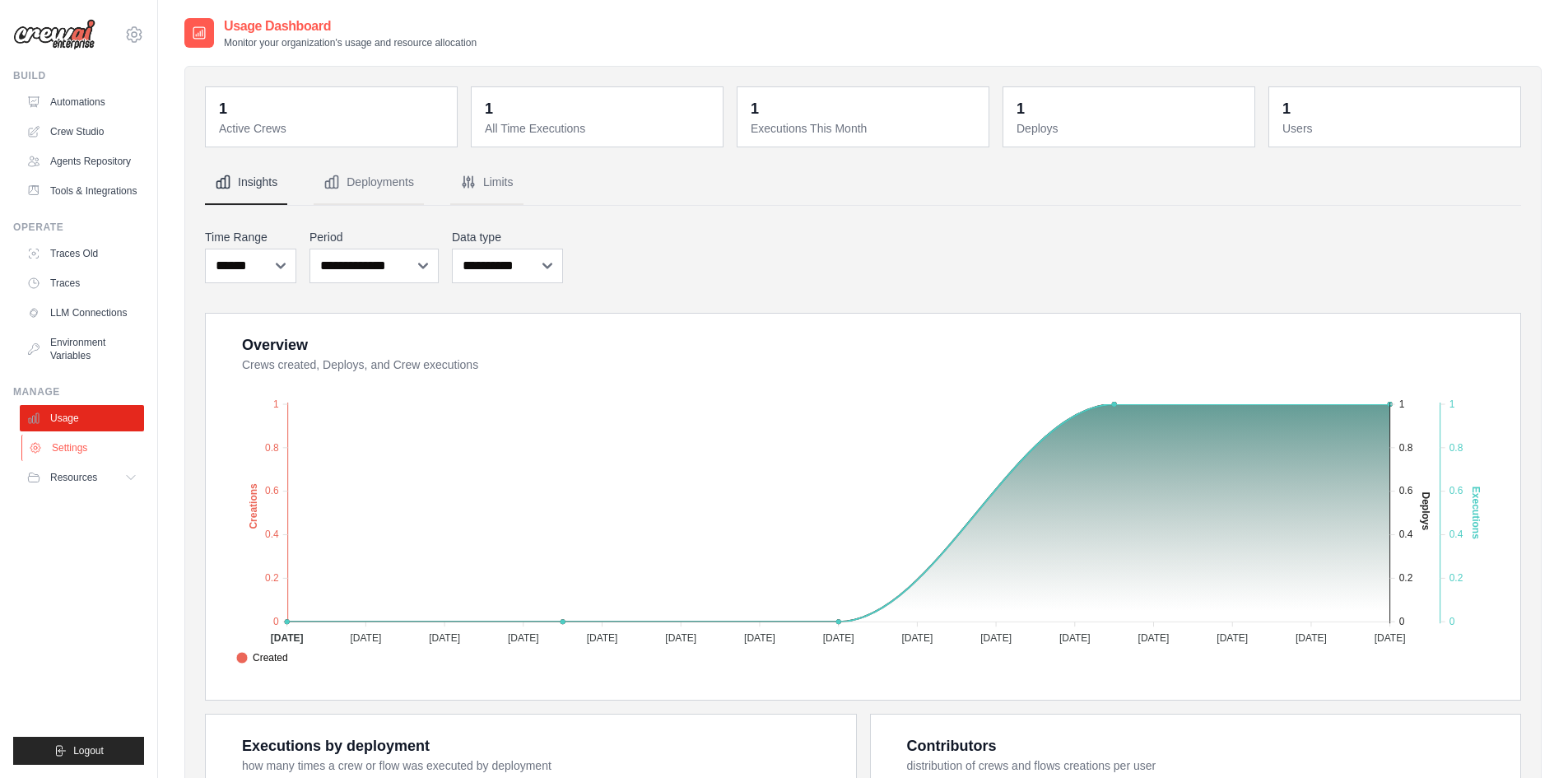
click at [74, 450] on link "Settings" at bounding box center [83, 447] width 124 height 26
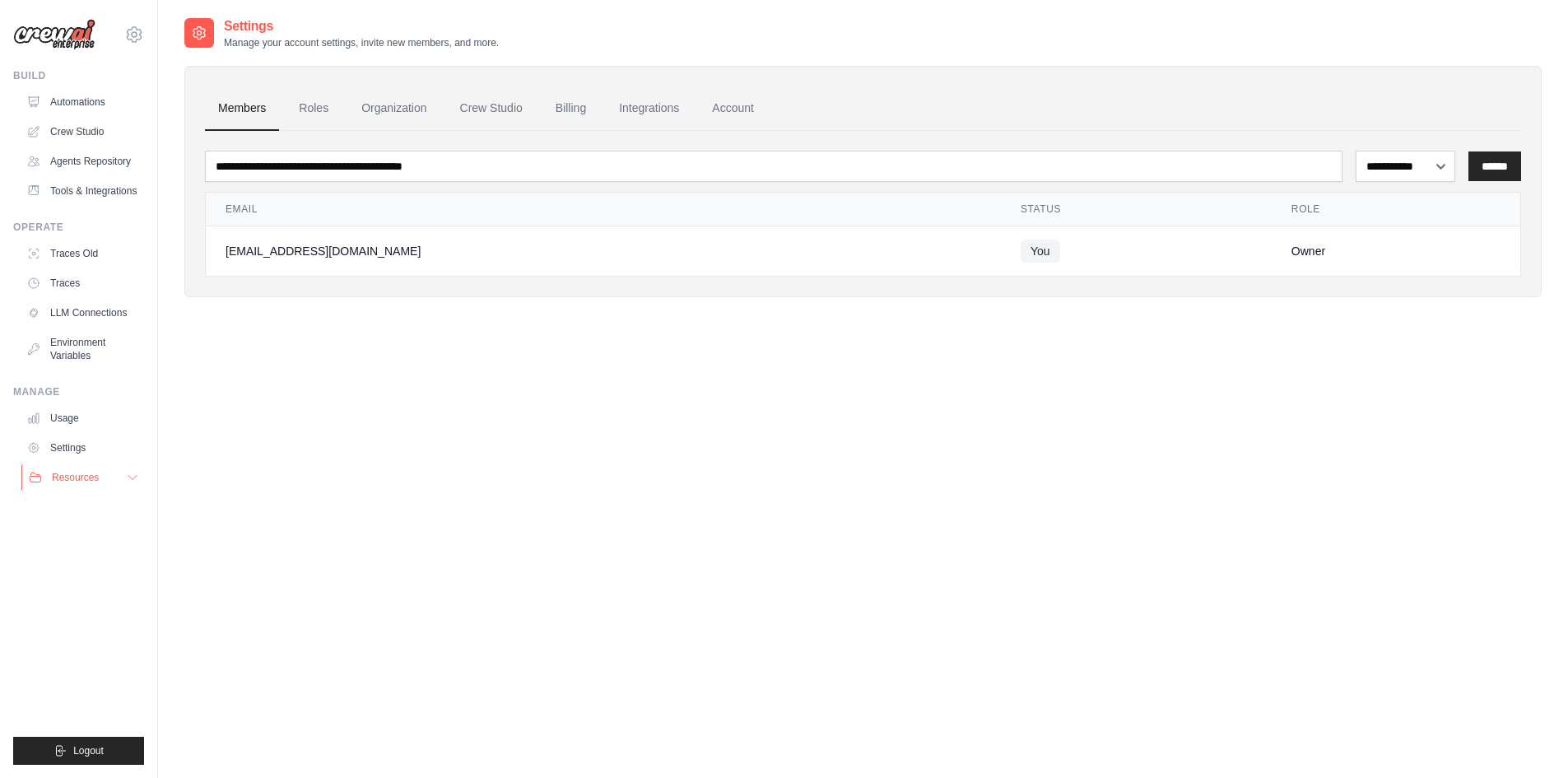
click at [85, 477] on span "Resources" at bounding box center [75, 478] width 47 height 13
click at [99, 505] on span "Documentation" at bounding box center [92, 506] width 66 height 13
